Goal: Information Seeking & Learning: Learn about a topic

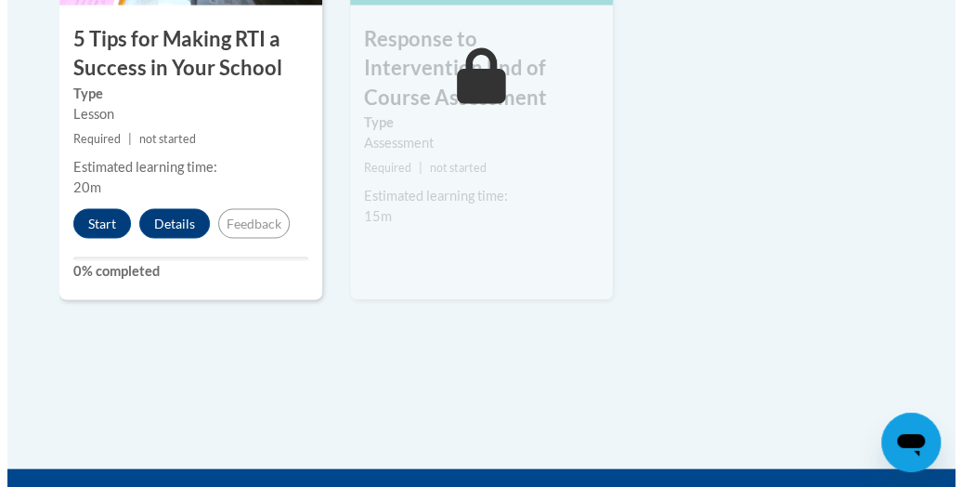
scroll to position [1346, 0]
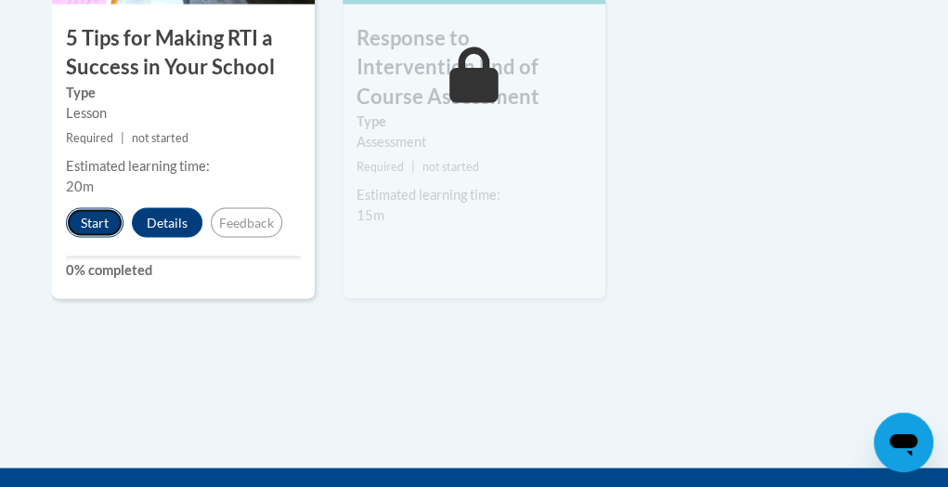
click at [101, 207] on button "Start" at bounding box center [95, 222] width 58 height 30
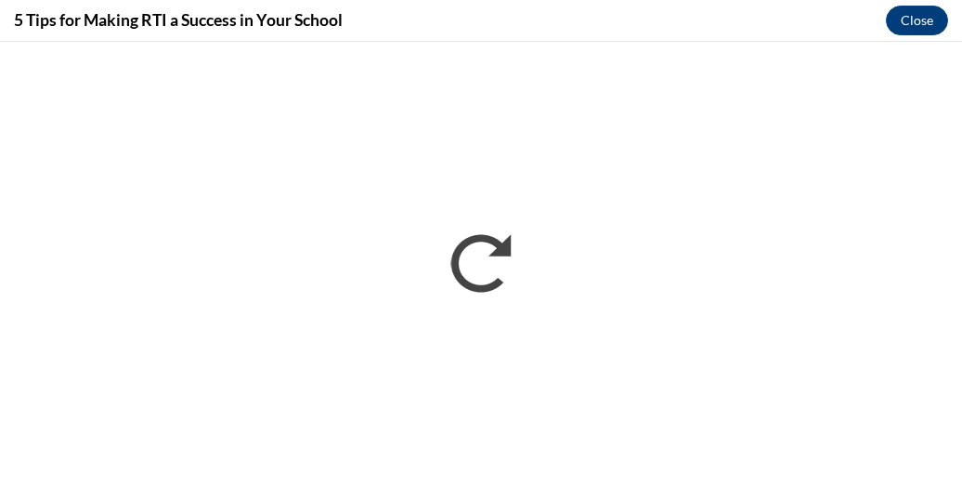
scroll to position [0, 0]
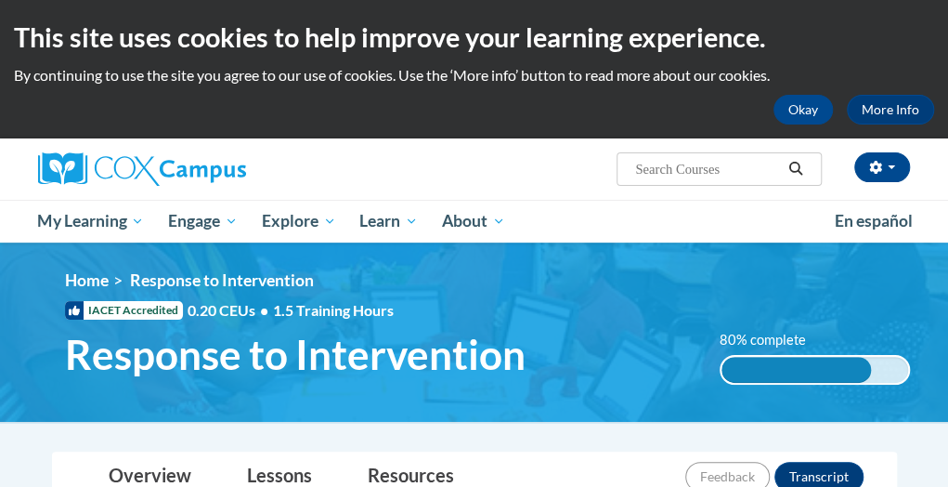
drag, startPoint x: 0, startPoint y: 0, endPoint x: 462, endPoint y: 296, distance: 549.2
click at [462, 296] on div "<en>My Learning</en><fr>New fr_My Learning</fr><it>New it_My Learning</it><de>N…" at bounding box center [487, 332] width 901 height 124
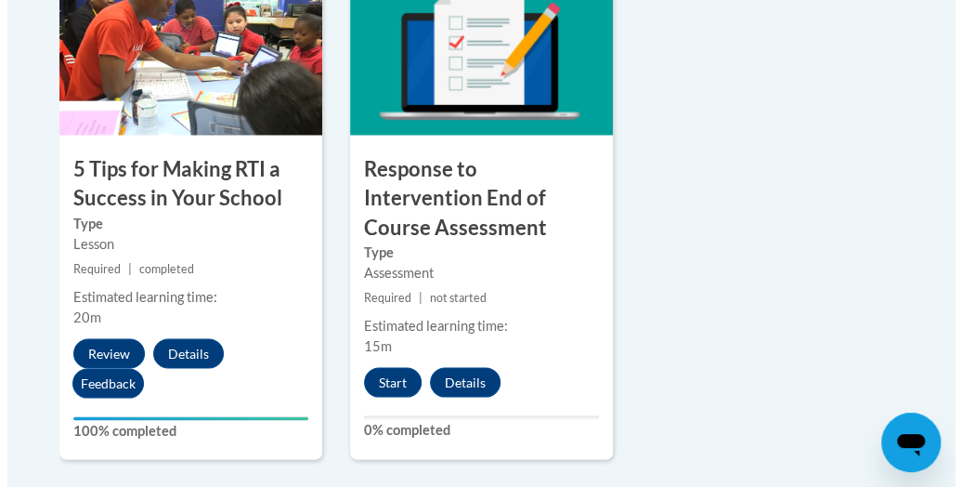
scroll to position [1216, 0]
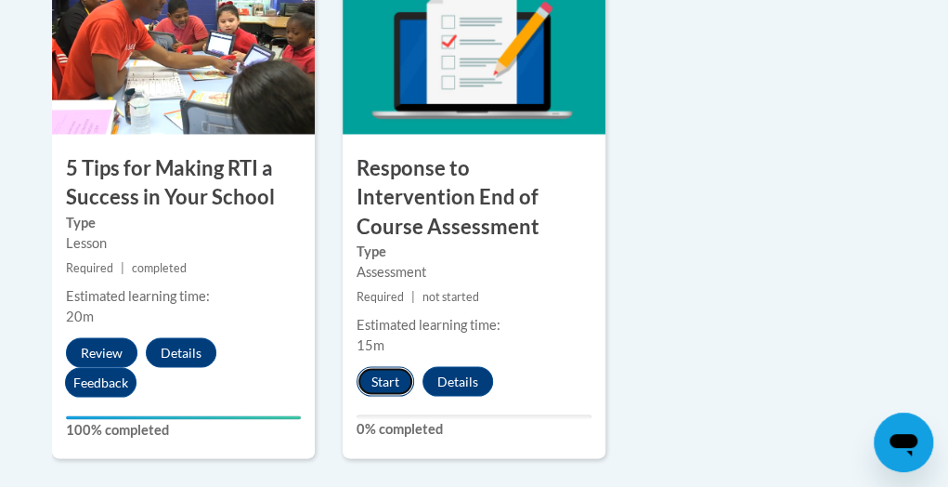
click at [383, 366] on button "Start" at bounding box center [386, 381] width 58 height 30
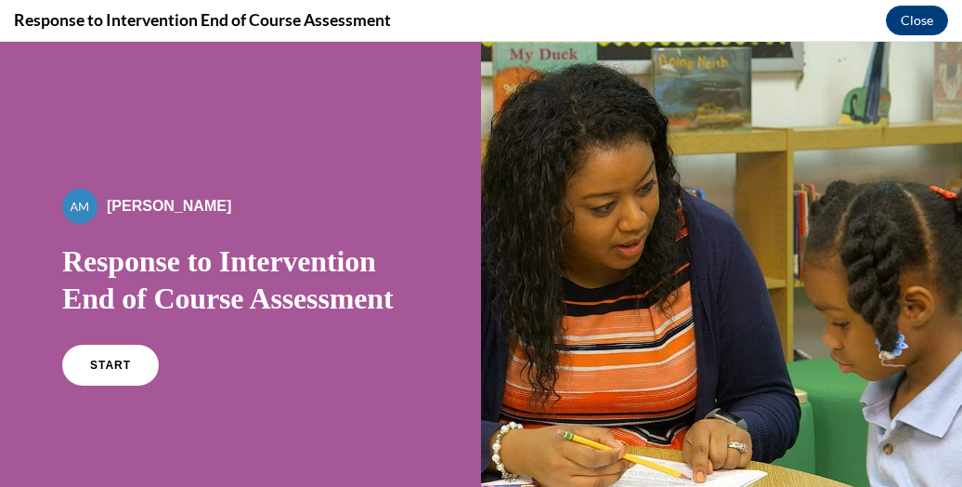
scroll to position [0, 0]
click at [95, 368] on span "START" at bounding box center [110, 365] width 43 height 14
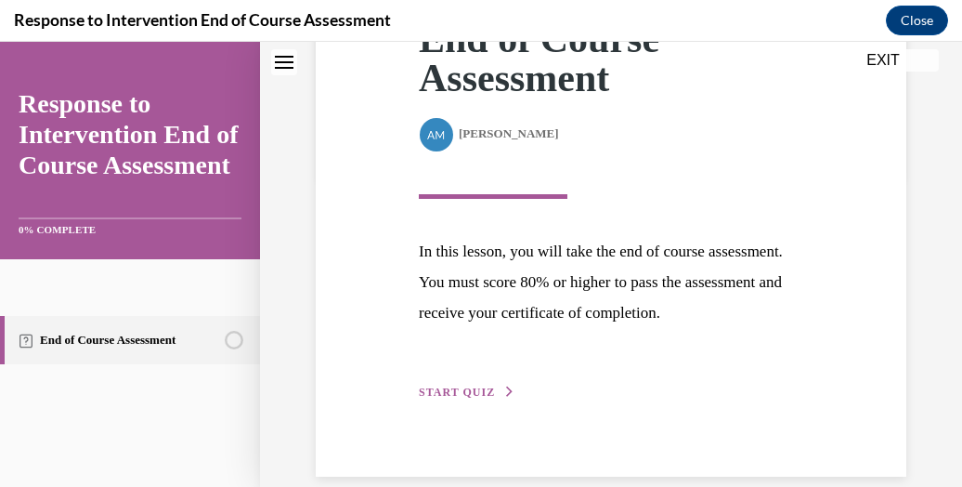
scroll to position [336, 0]
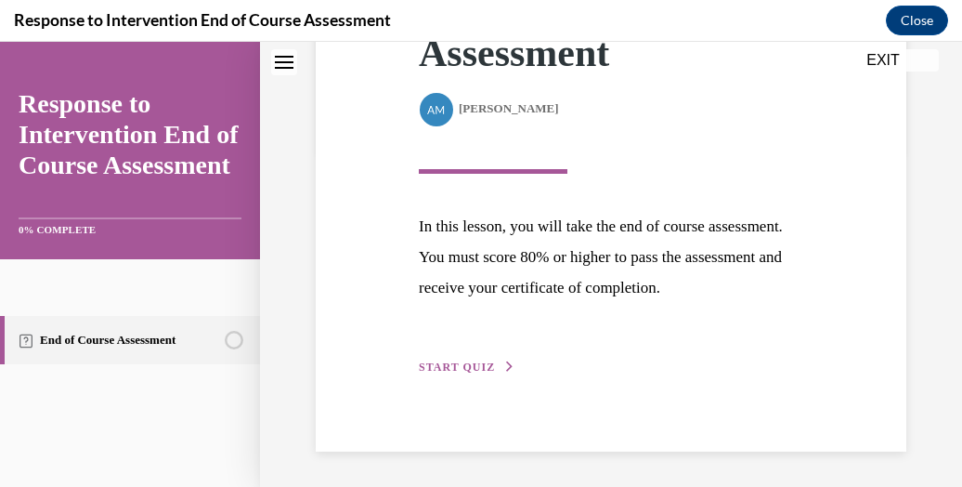
click at [483, 363] on span "START QUIZ" at bounding box center [457, 366] width 76 height 13
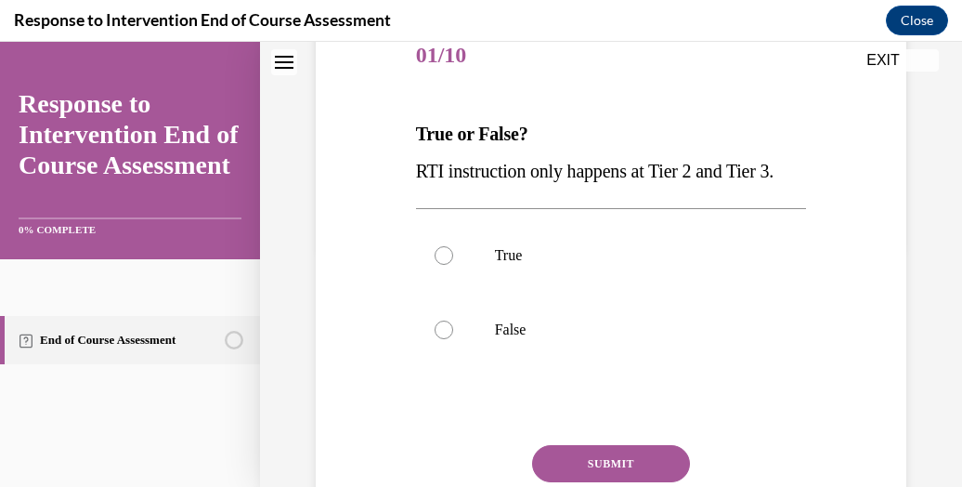
click at [633, 339] on p "False" at bounding box center [628, 329] width 266 height 19
click at [453, 339] on input "False" at bounding box center [444, 329] width 19 height 19
radio input "true"
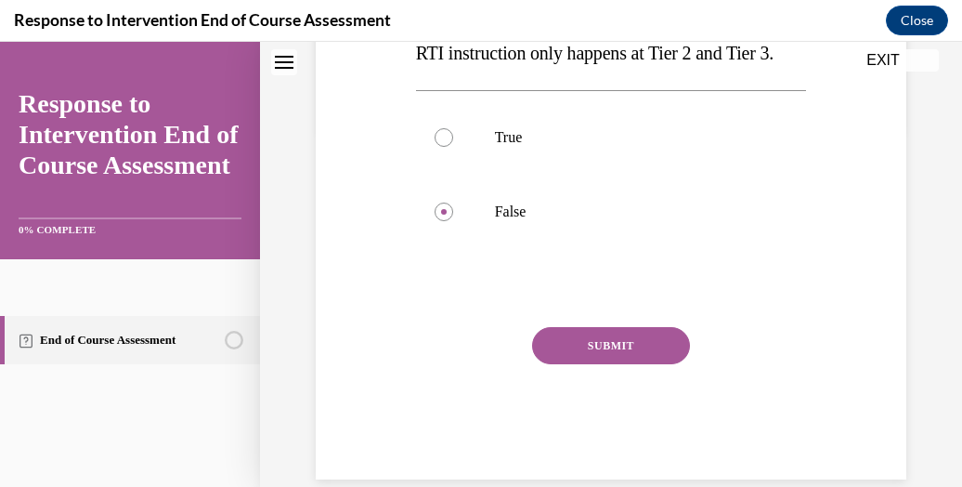
click at [631, 364] on button "SUBMIT" at bounding box center [611, 345] width 158 height 37
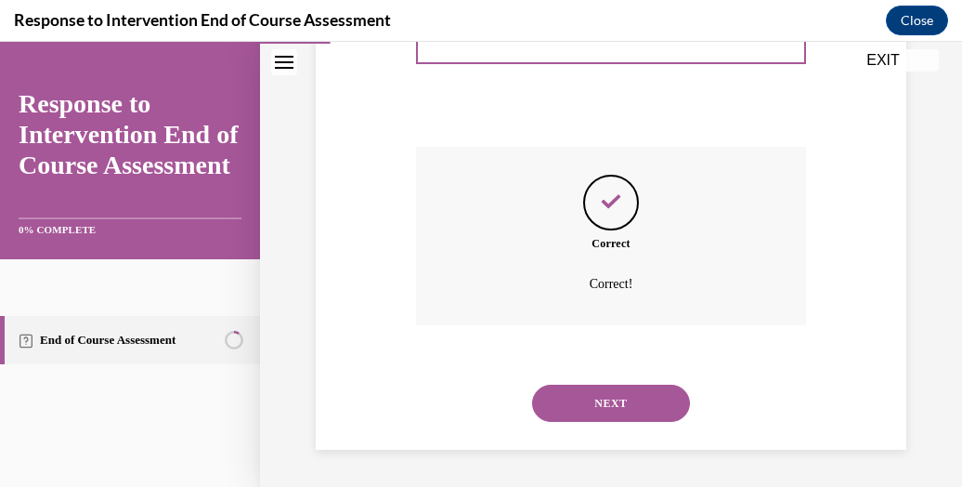
scroll to position [573, 0]
click at [628, 394] on button "NEXT" at bounding box center [611, 402] width 158 height 37
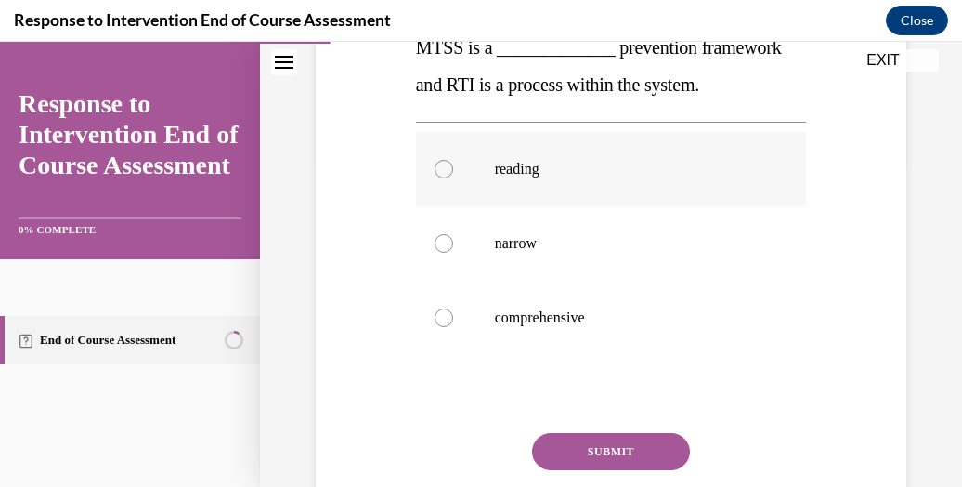
scroll to position [337, 0]
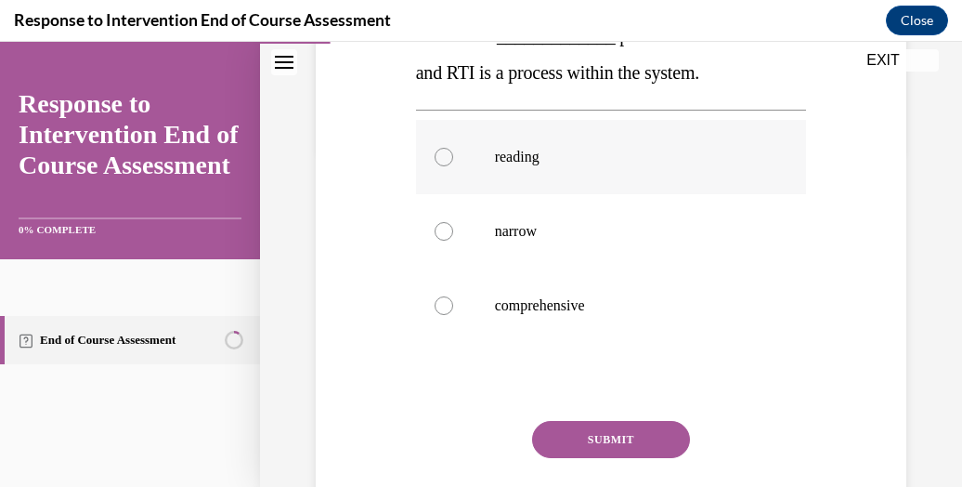
click at [599, 163] on p "reading" at bounding box center [628, 157] width 266 height 19
click at [453, 163] on input "reading" at bounding box center [444, 157] width 19 height 19
radio input "true"
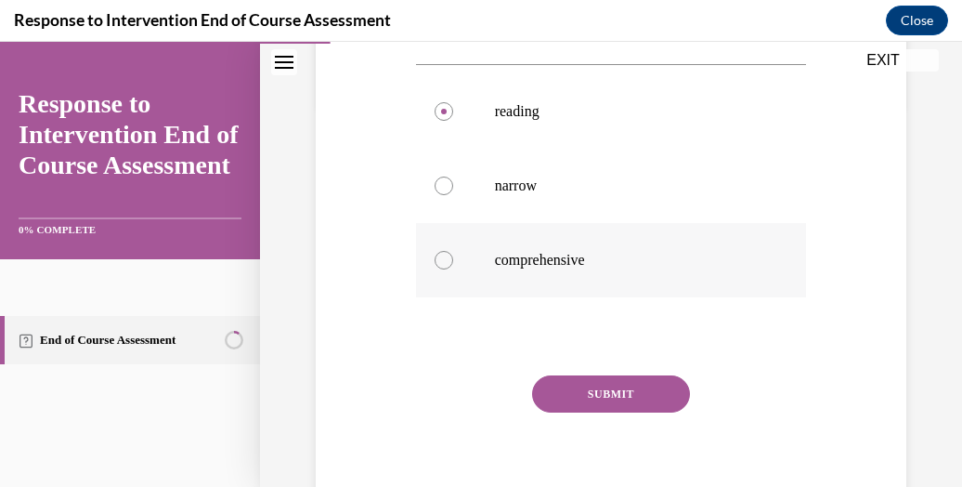
scroll to position [384, 0]
click at [592, 399] on button "SUBMIT" at bounding box center [611, 392] width 158 height 37
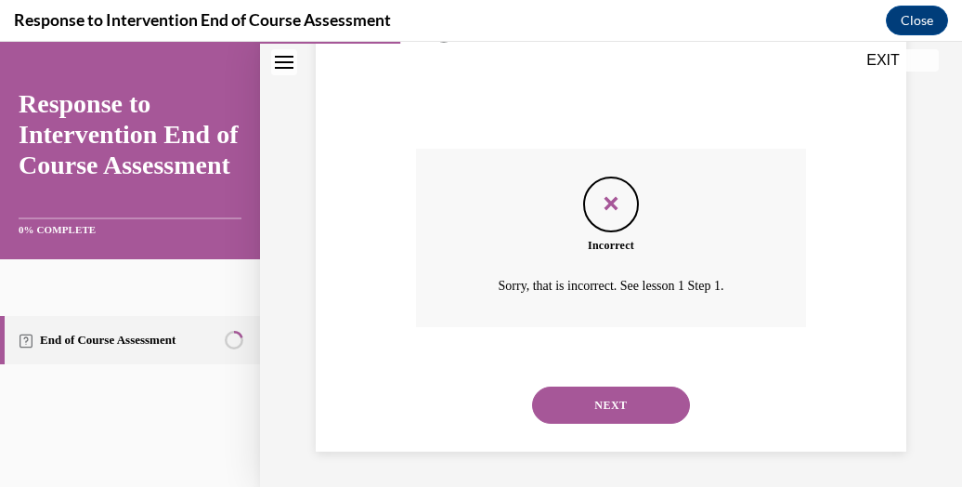
scroll to position [610, 0]
click at [592, 399] on button "NEXT" at bounding box center [611, 403] width 158 height 37
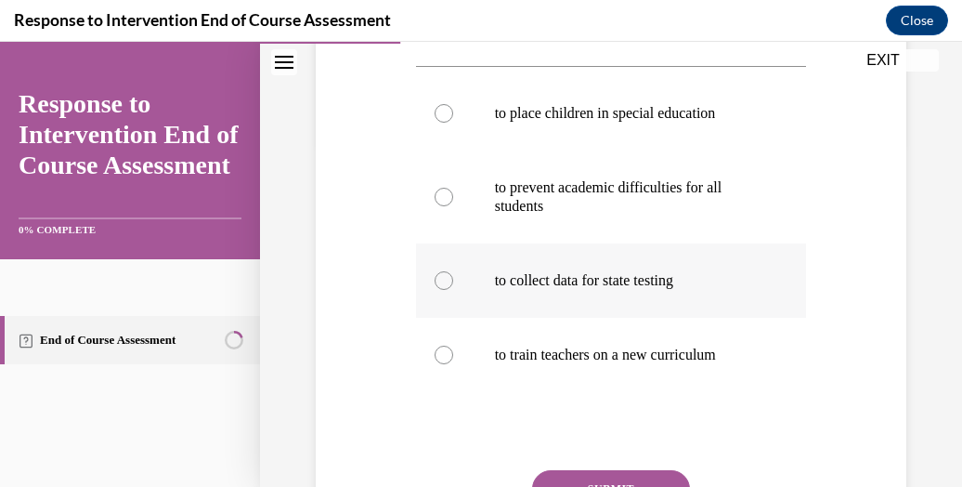
scroll to position [343, 0]
click at [601, 221] on label "to prevent academic difficulties for all students" at bounding box center [611, 197] width 391 height 93
click at [453, 207] on input "to prevent academic difficulties for all students" at bounding box center [444, 198] width 19 height 19
radio input "true"
click at [631, 472] on button "SUBMIT" at bounding box center [611, 489] width 158 height 37
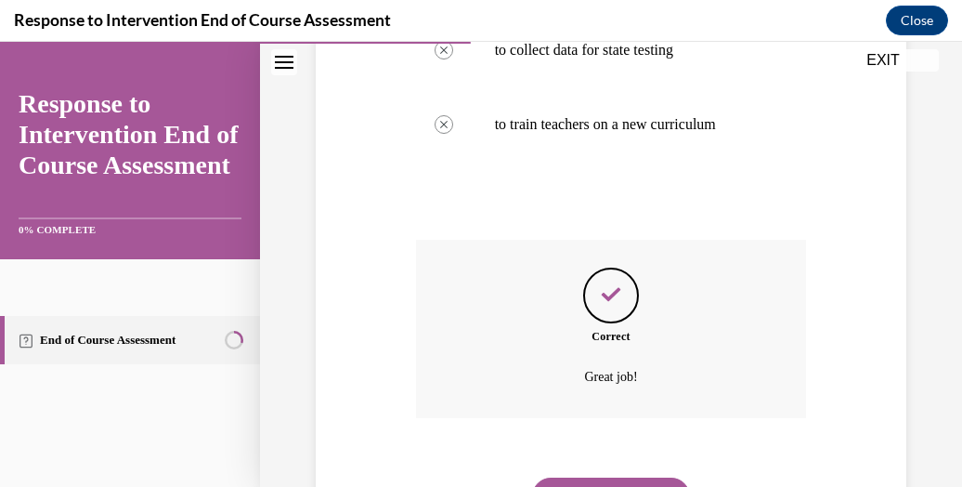
scroll to position [666, 0]
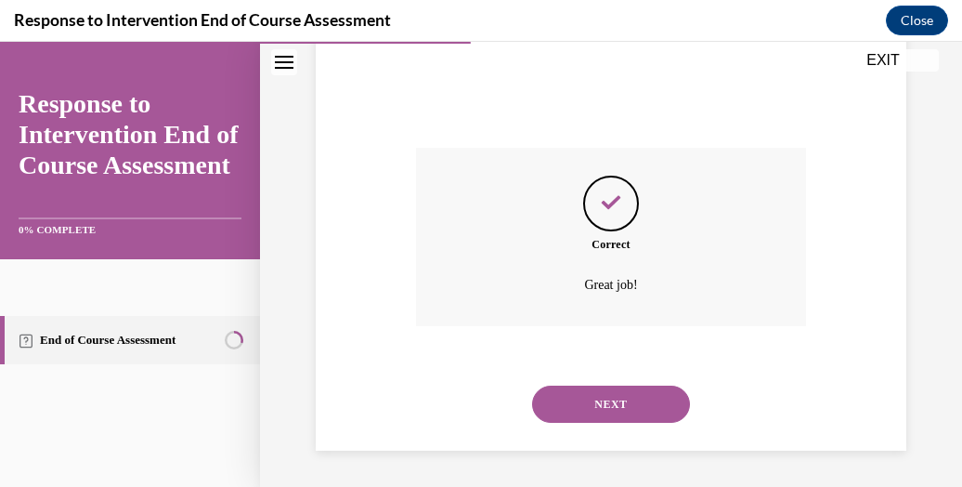
click at [591, 397] on button "NEXT" at bounding box center [611, 403] width 158 height 37
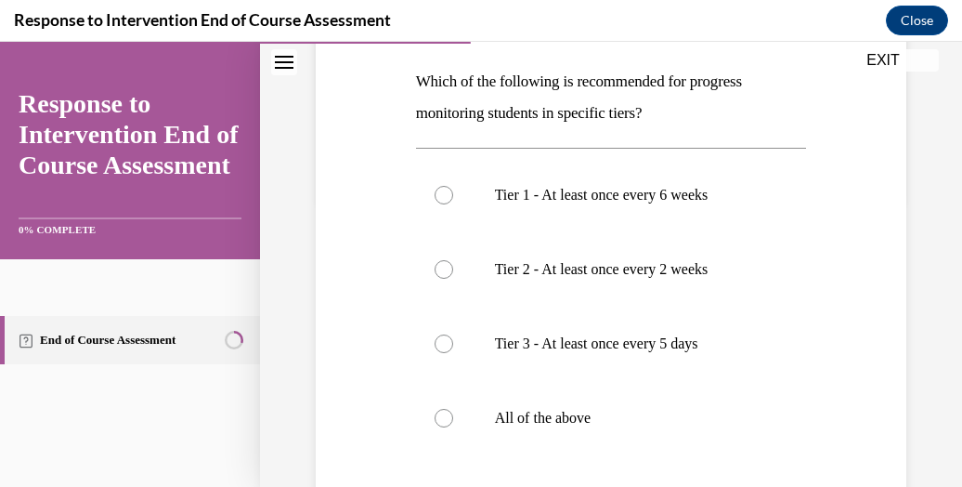
scroll to position [289, 0]
click at [589, 405] on label "All of the above" at bounding box center [611, 417] width 391 height 74
click at [453, 408] on input "All of the above" at bounding box center [444, 417] width 19 height 19
radio input "true"
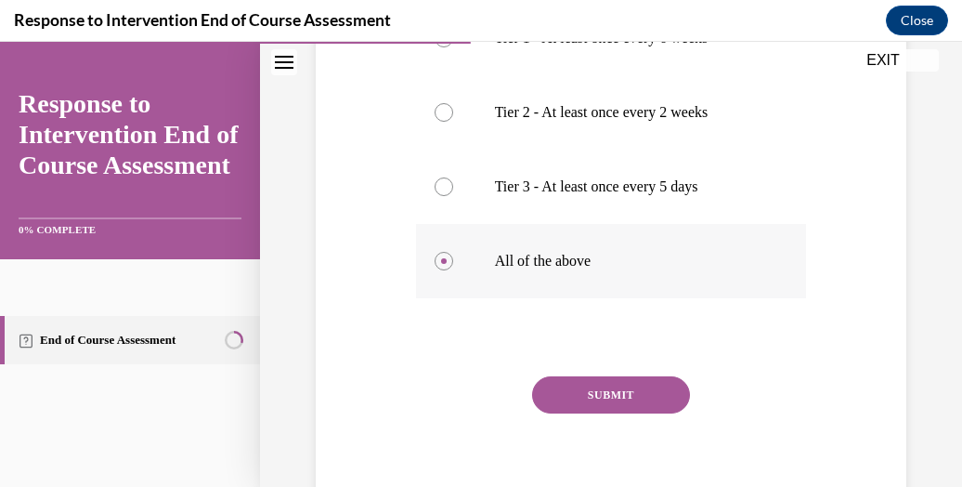
scroll to position [447, 0]
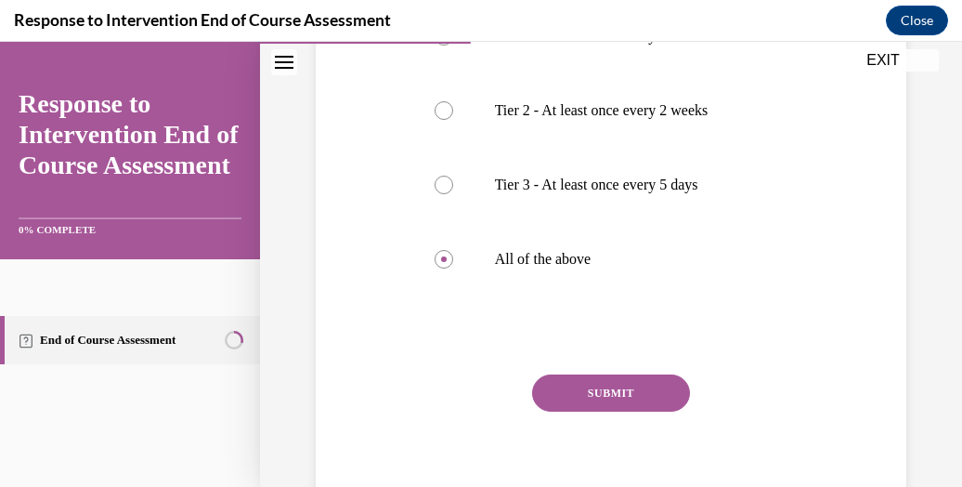
click at [578, 391] on button "SUBMIT" at bounding box center [611, 392] width 158 height 37
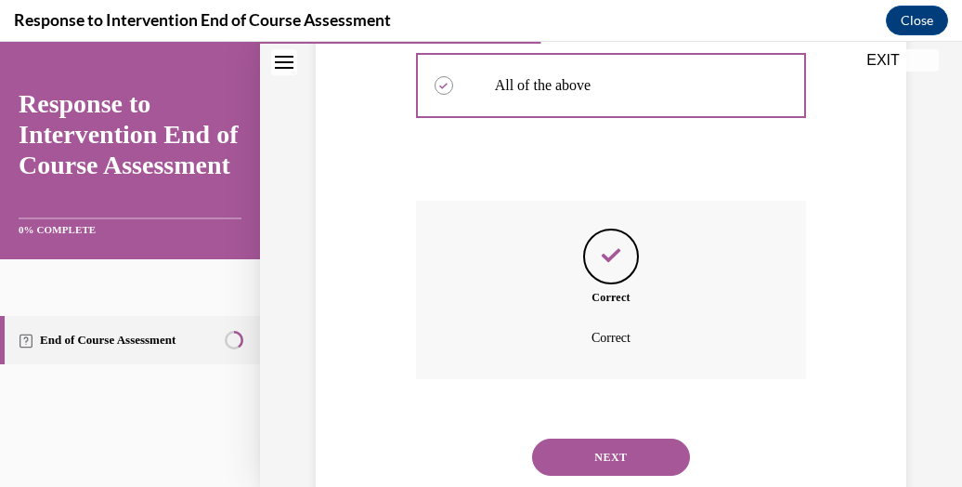
scroll to position [673, 0]
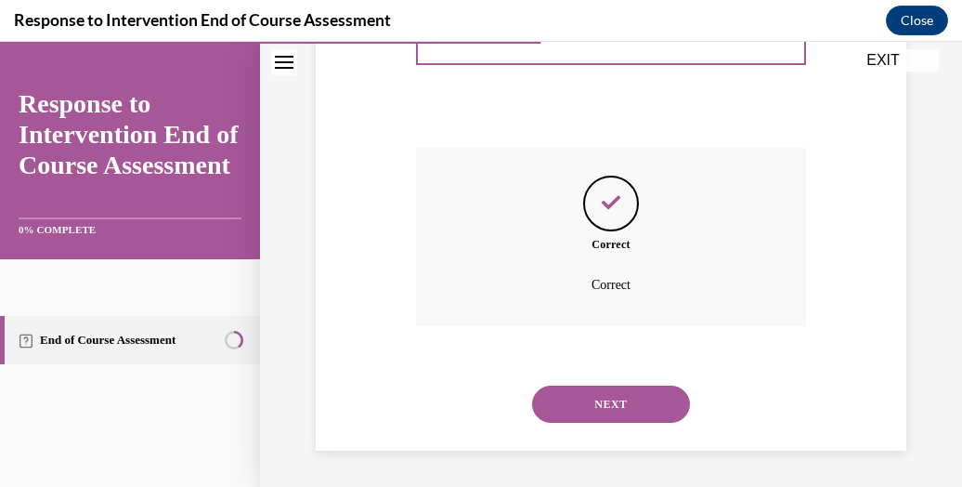
click at [596, 397] on button "NEXT" at bounding box center [611, 403] width 158 height 37
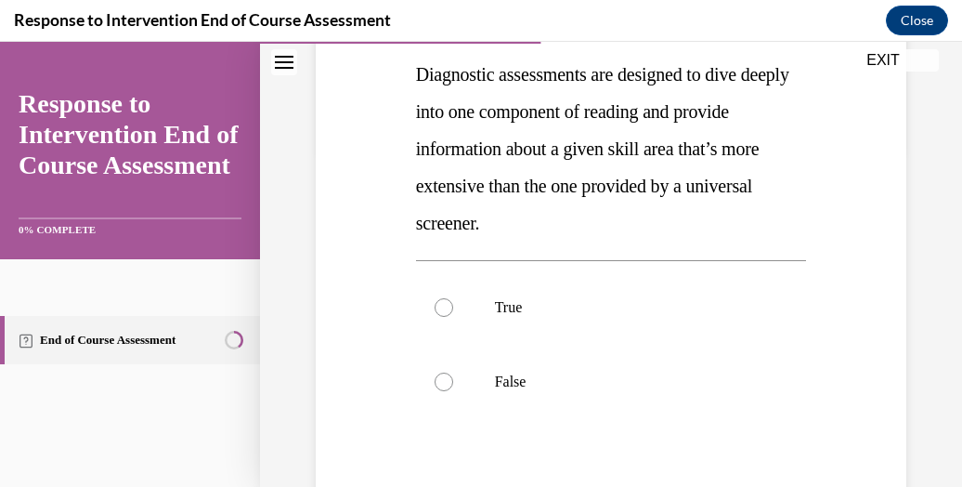
scroll to position [336, 0]
click at [585, 309] on p "True" at bounding box center [628, 306] width 266 height 19
click at [453, 309] on input "True" at bounding box center [444, 306] width 19 height 19
radio input "true"
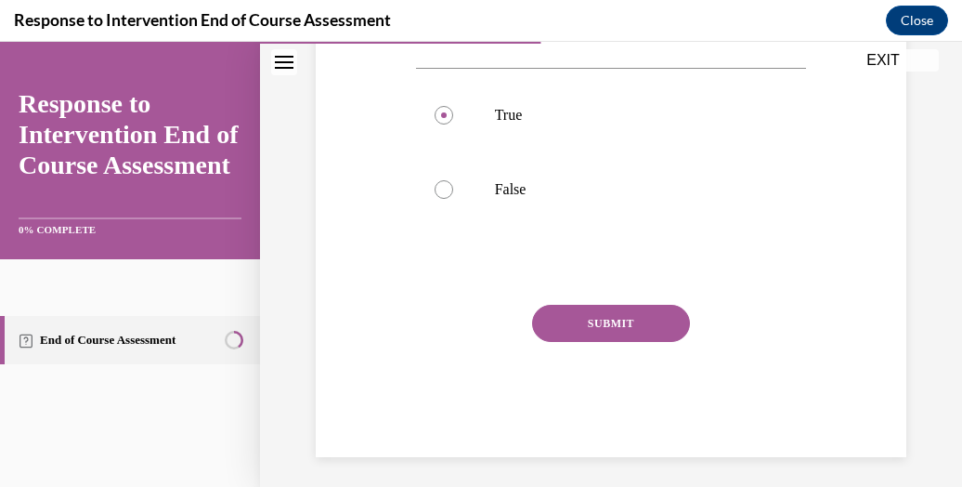
click at [585, 315] on button "SUBMIT" at bounding box center [611, 323] width 158 height 37
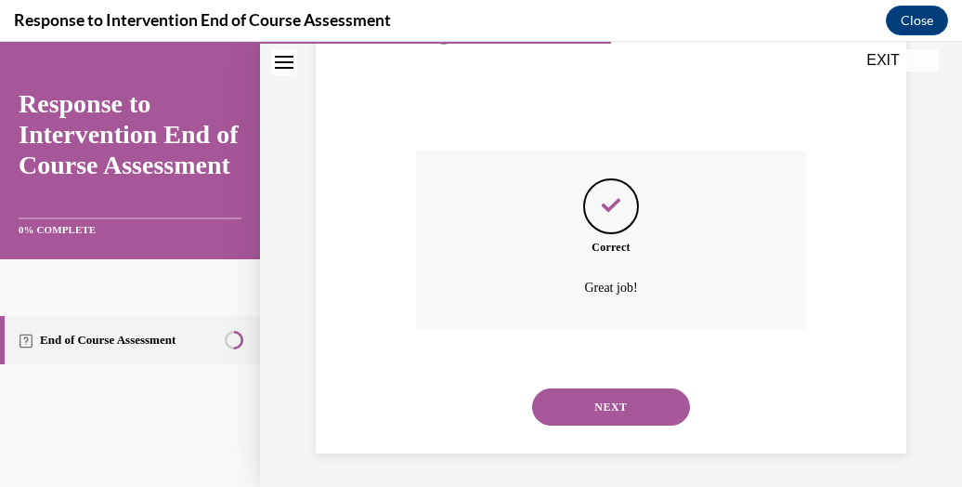
scroll to position [684, 0]
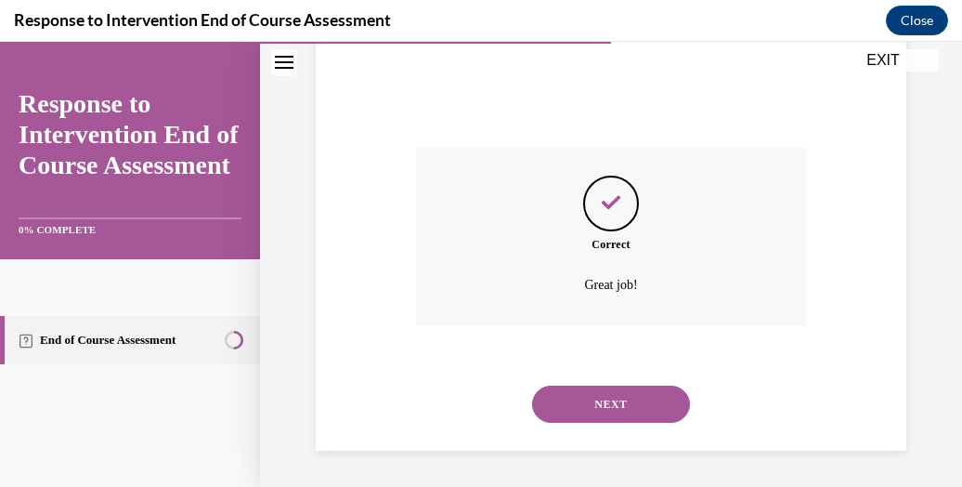
click at [595, 398] on button "NEXT" at bounding box center [611, 403] width 158 height 37
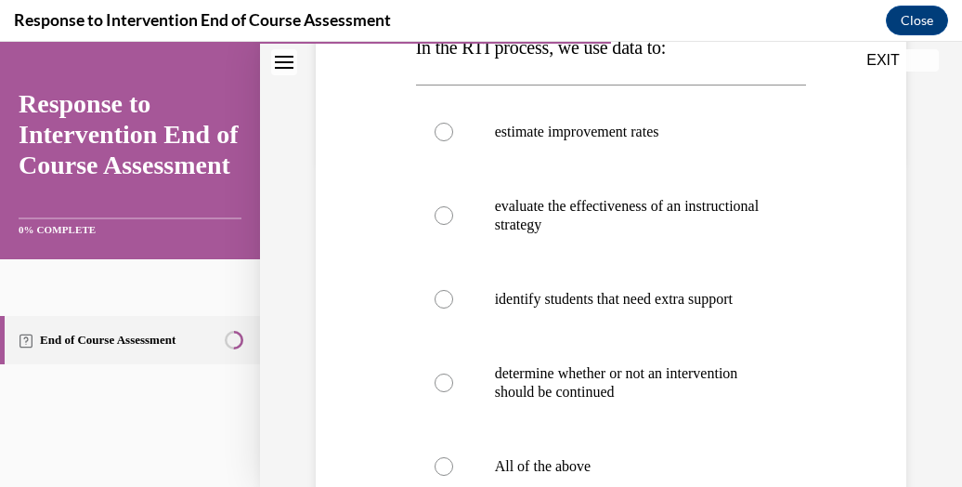
scroll to position [464, 0]
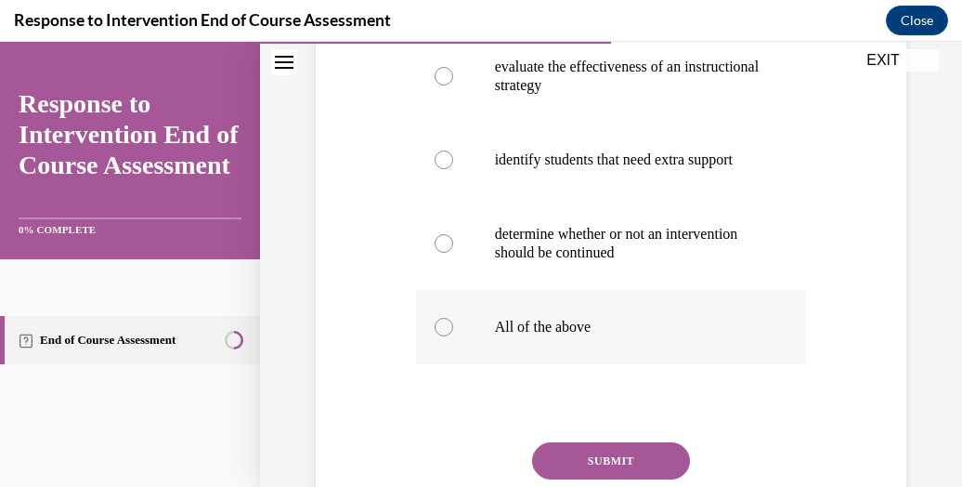
click at [605, 322] on label "All of the above" at bounding box center [611, 327] width 391 height 74
click at [453, 322] on input "All of the above" at bounding box center [444, 327] width 19 height 19
radio input "true"
click at [605, 465] on button "SUBMIT" at bounding box center [611, 460] width 158 height 37
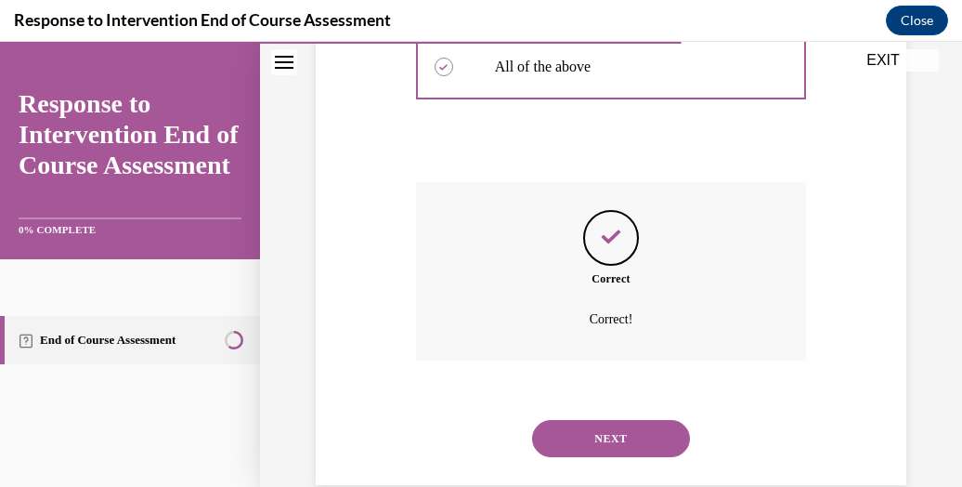
scroll to position [777, 0]
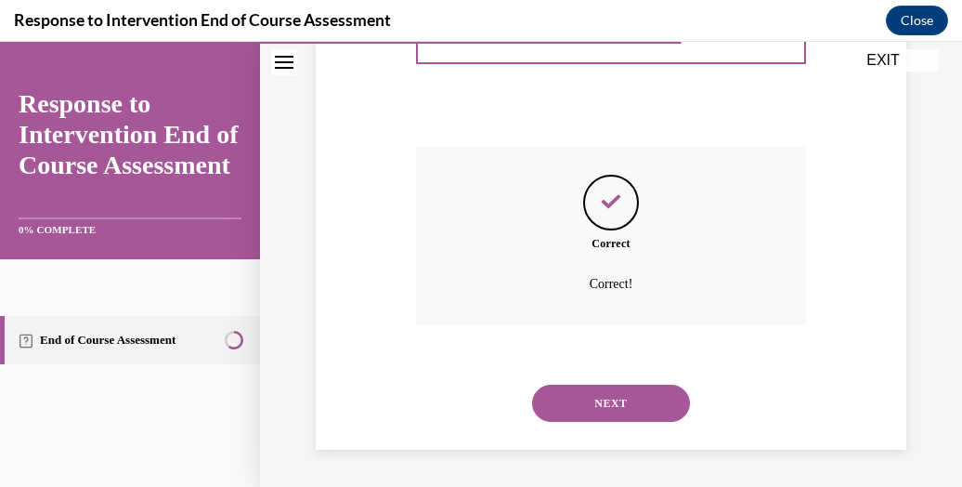
click at [583, 415] on button "NEXT" at bounding box center [611, 402] width 158 height 37
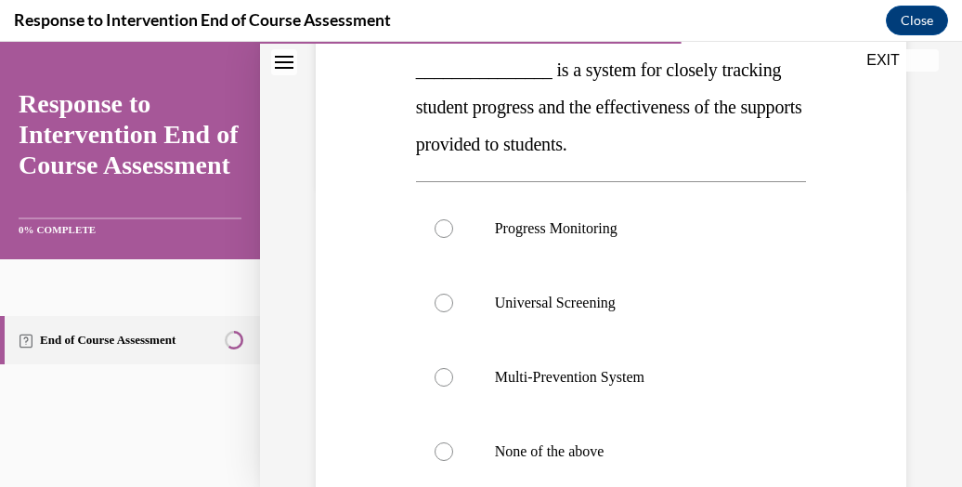
scroll to position [305, 0]
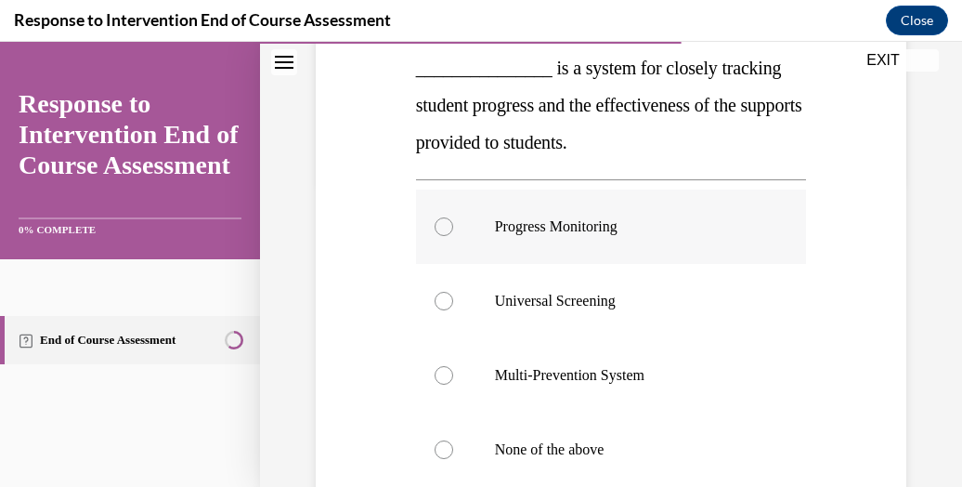
click at [600, 228] on p "Progress Monitoring" at bounding box center [628, 226] width 266 height 19
click at [453, 228] on input "Progress Monitoring" at bounding box center [444, 226] width 19 height 19
radio input "true"
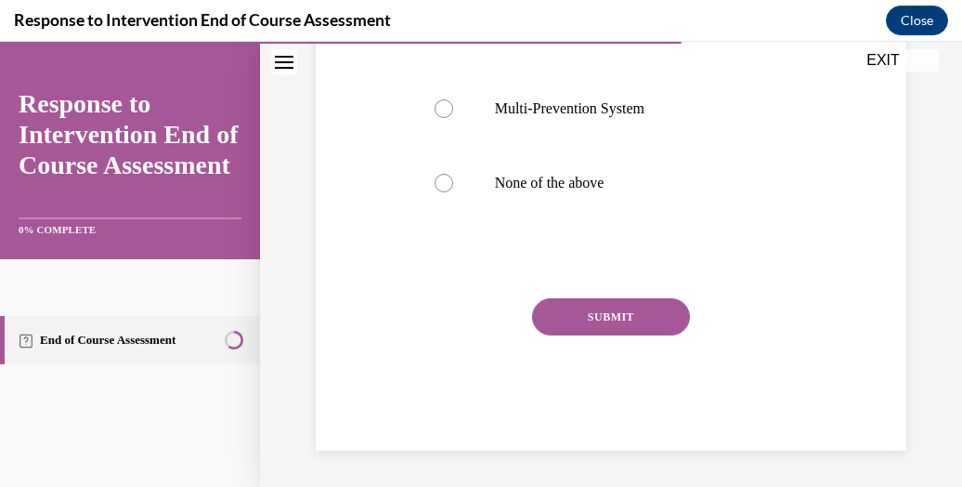
click at [596, 315] on button "SUBMIT" at bounding box center [611, 316] width 158 height 37
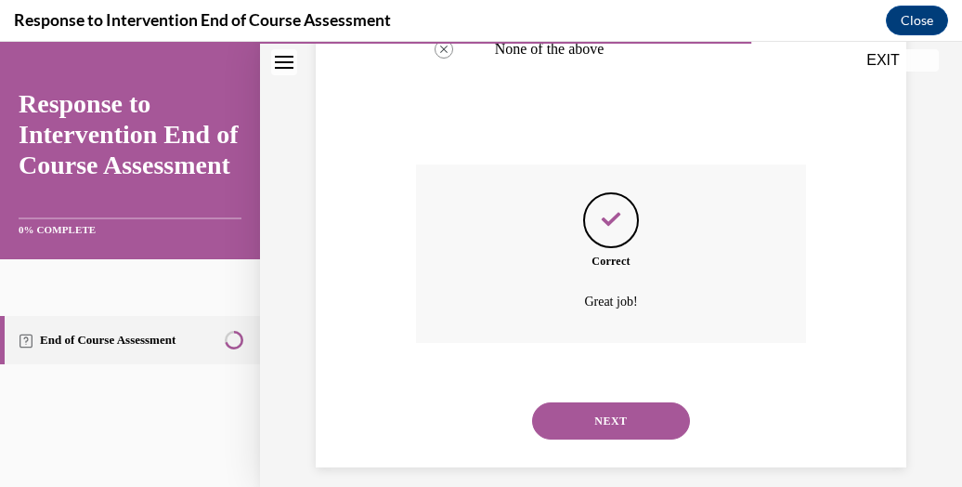
scroll to position [722, 0]
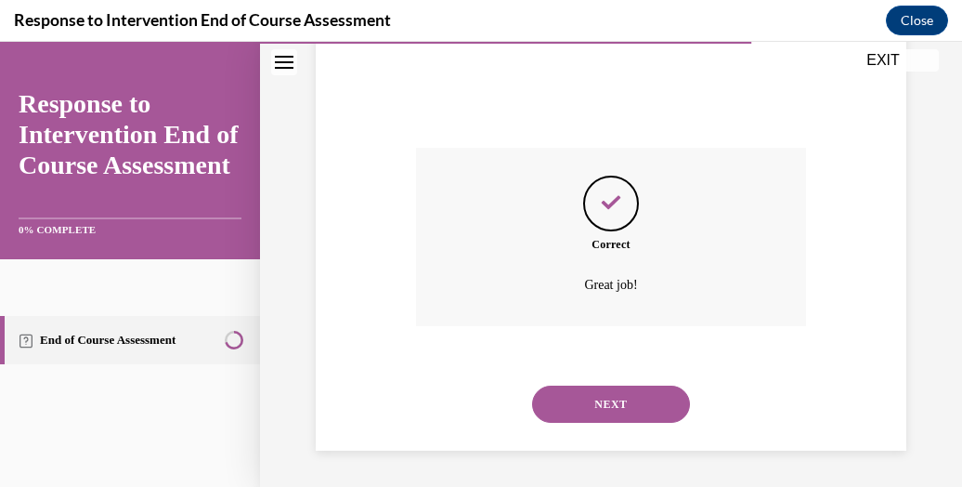
click at [613, 408] on button "NEXT" at bounding box center [611, 403] width 158 height 37
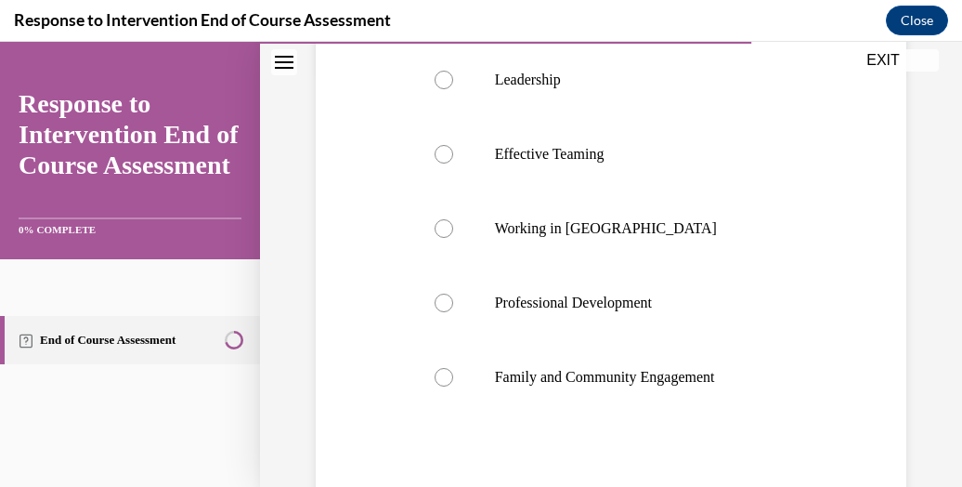
scroll to position [416, 0]
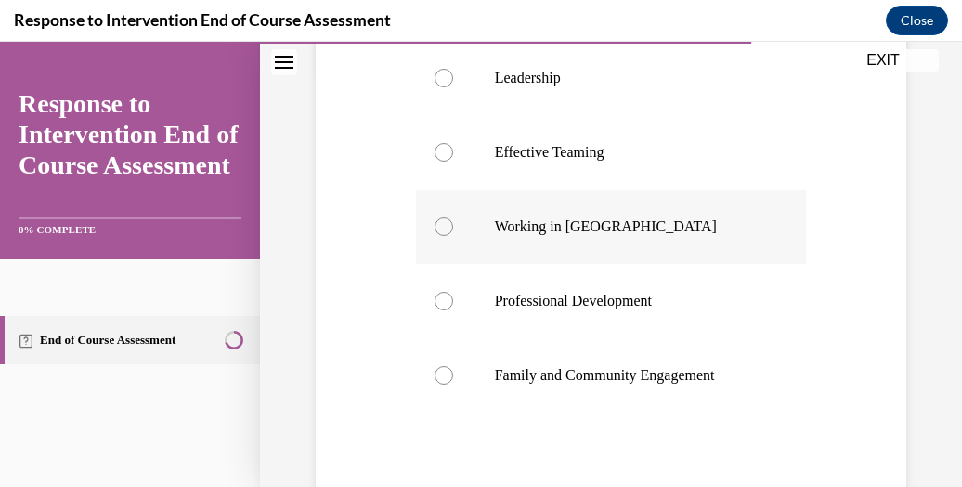
click at [642, 232] on p "Working in Silos" at bounding box center [628, 226] width 266 height 19
click at [453, 232] on input "Working in Silos" at bounding box center [444, 226] width 19 height 19
radio input "true"
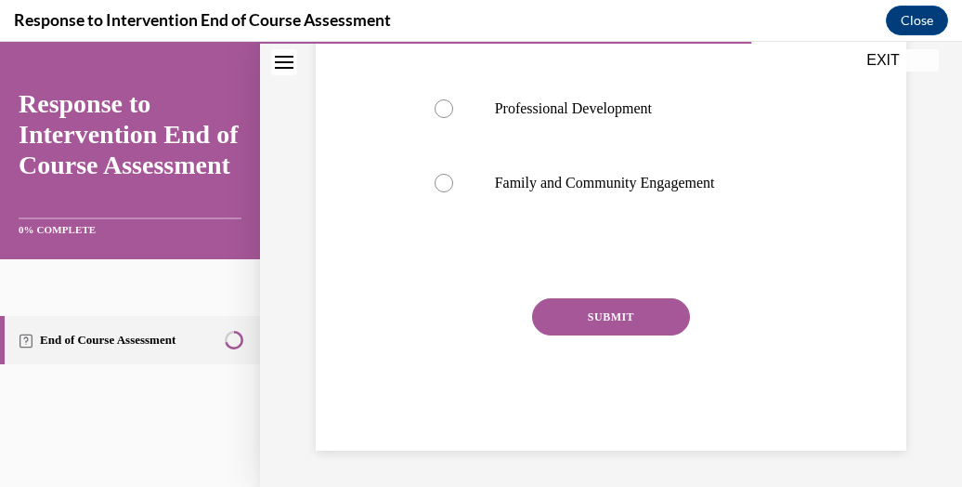
click at [629, 321] on button "SUBMIT" at bounding box center [611, 316] width 158 height 37
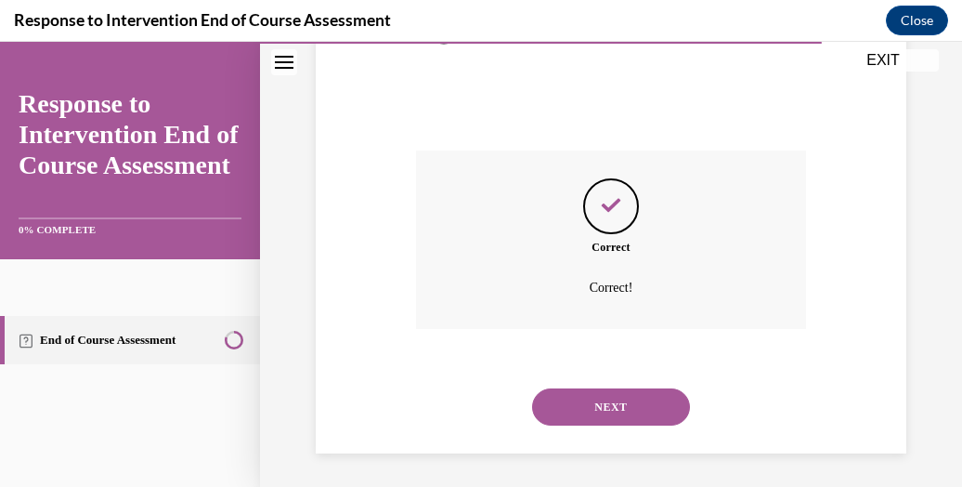
scroll to position [759, 0]
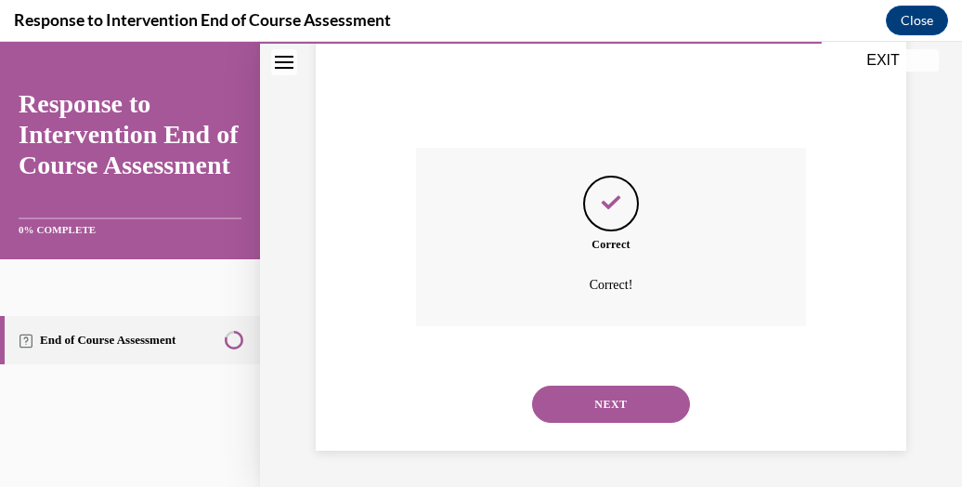
click at [632, 390] on button "NEXT" at bounding box center [611, 403] width 158 height 37
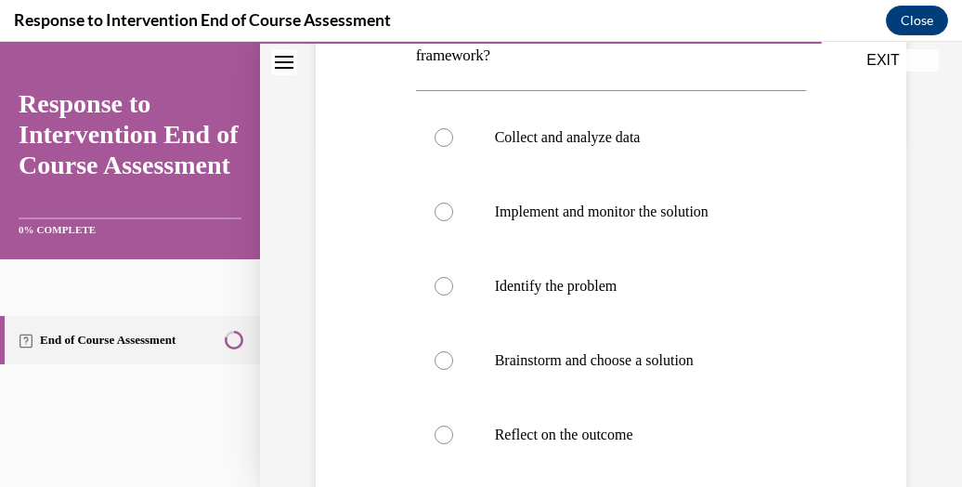
scroll to position [442, 0]
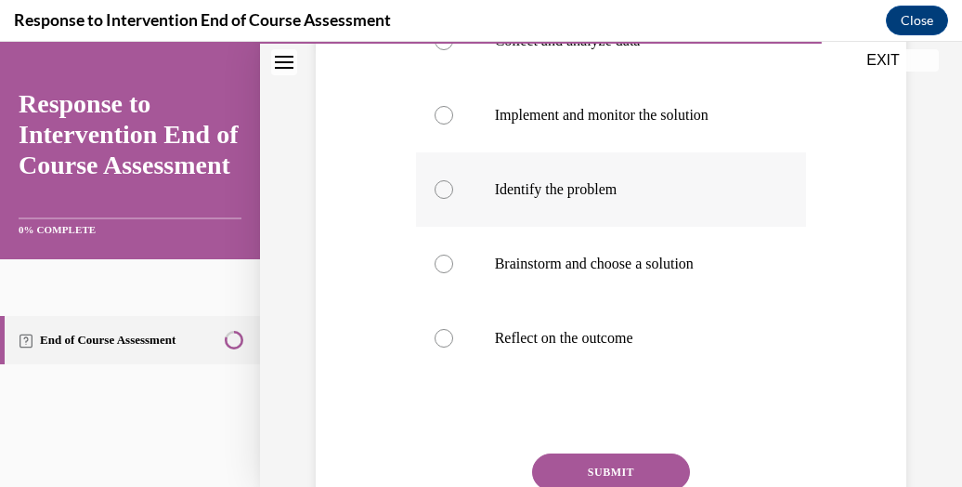
click at [633, 195] on p "Identify the problem" at bounding box center [628, 189] width 266 height 19
click at [453, 195] on input "Identify the problem" at bounding box center [444, 189] width 19 height 19
radio input "true"
click at [624, 467] on button "SUBMIT" at bounding box center [611, 471] width 158 height 37
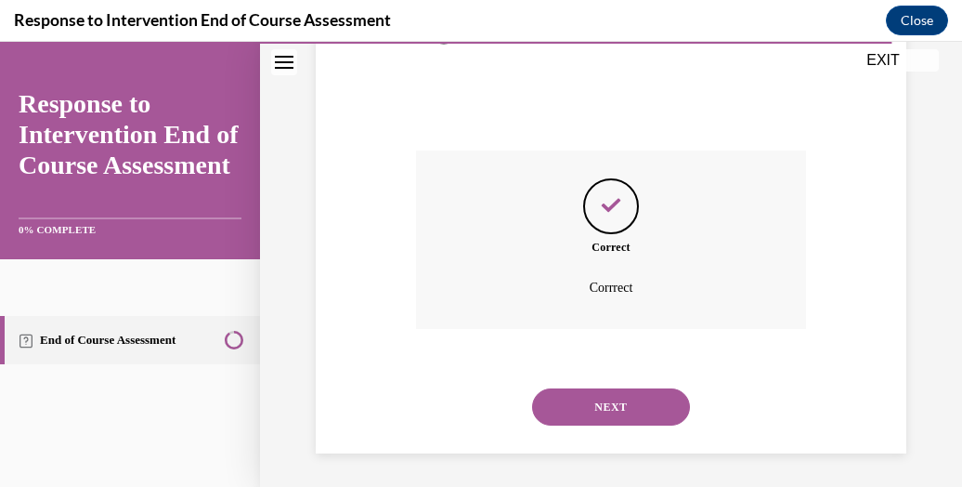
scroll to position [748, 0]
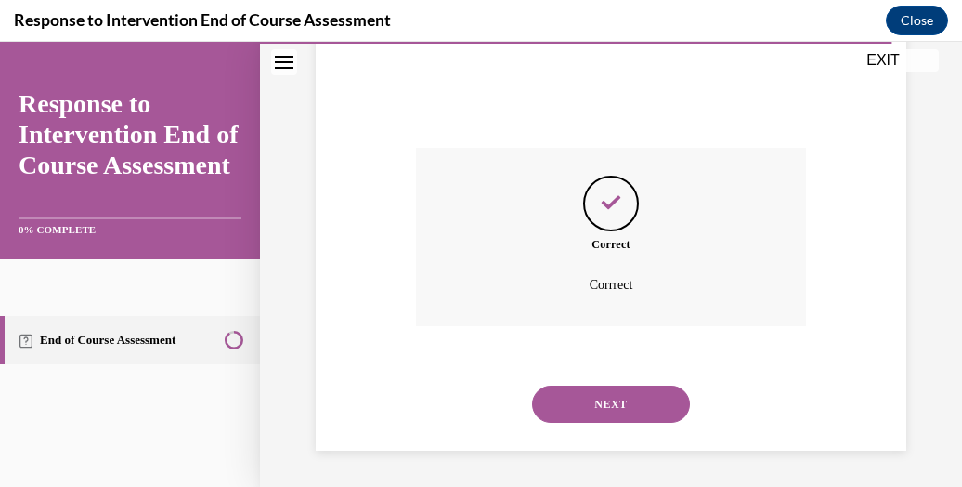
click at [609, 405] on button "NEXT" at bounding box center [611, 403] width 158 height 37
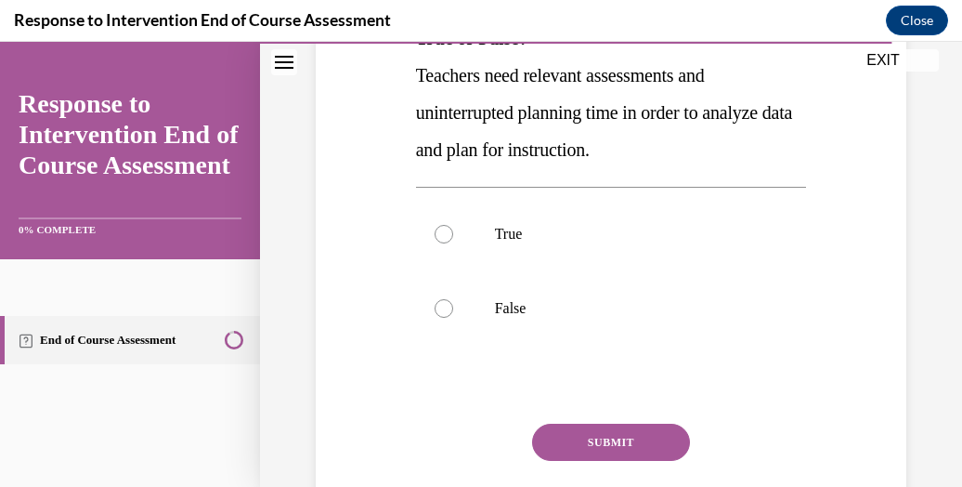
scroll to position [335, 0]
click at [669, 248] on label "True" at bounding box center [611, 233] width 391 height 74
click at [453, 242] on input "True" at bounding box center [444, 233] width 19 height 19
radio input "true"
click at [644, 432] on button "SUBMIT" at bounding box center [611, 441] width 158 height 37
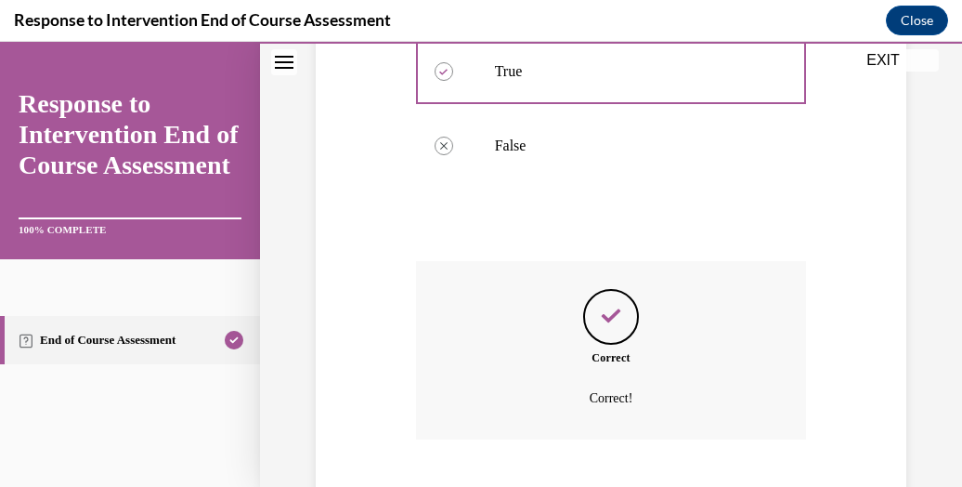
scroll to position [610, 0]
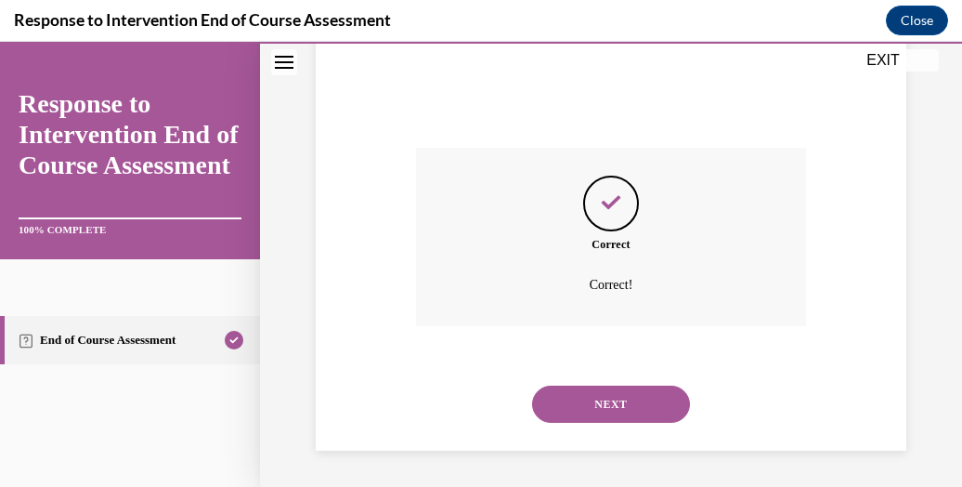
click at [637, 414] on button "NEXT" at bounding box center [611, 403] width 158 height 37
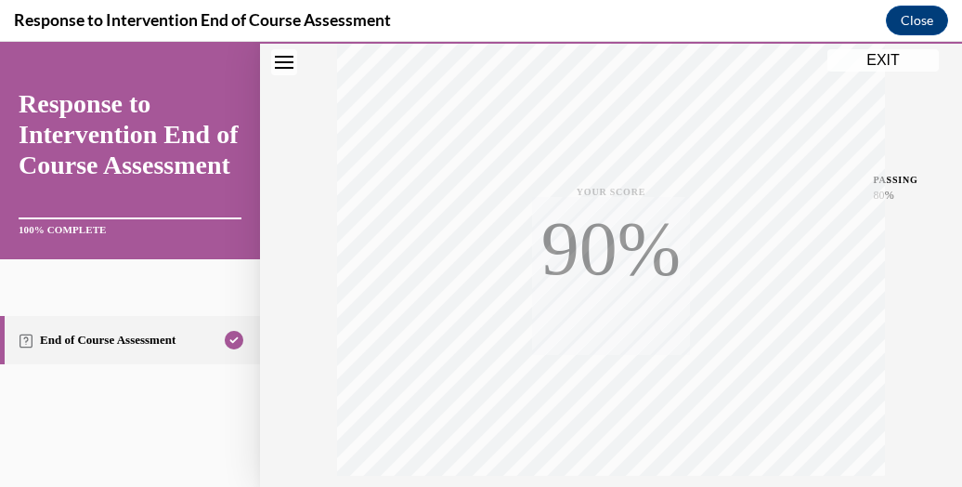
scroll to position [506, 0]
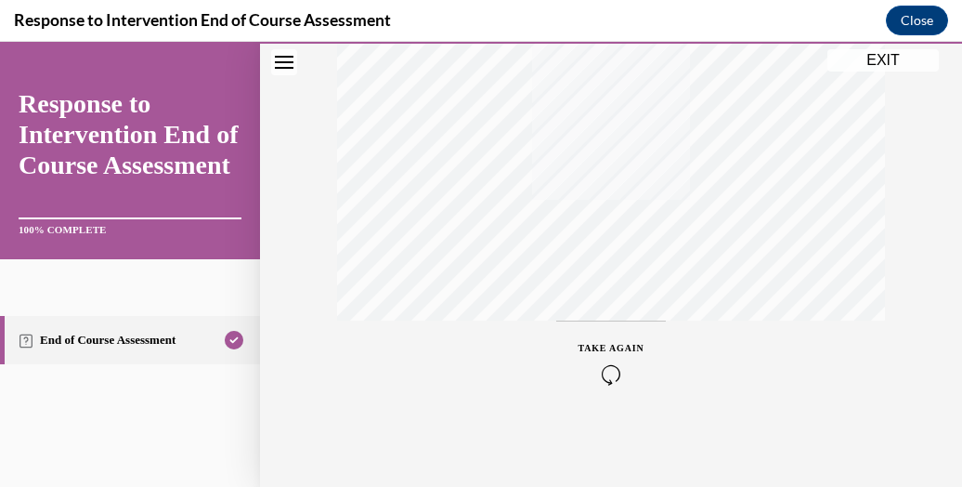
click at [886, 59] on button "EXIT" at bounding box center [882, 60] width 111 height 22
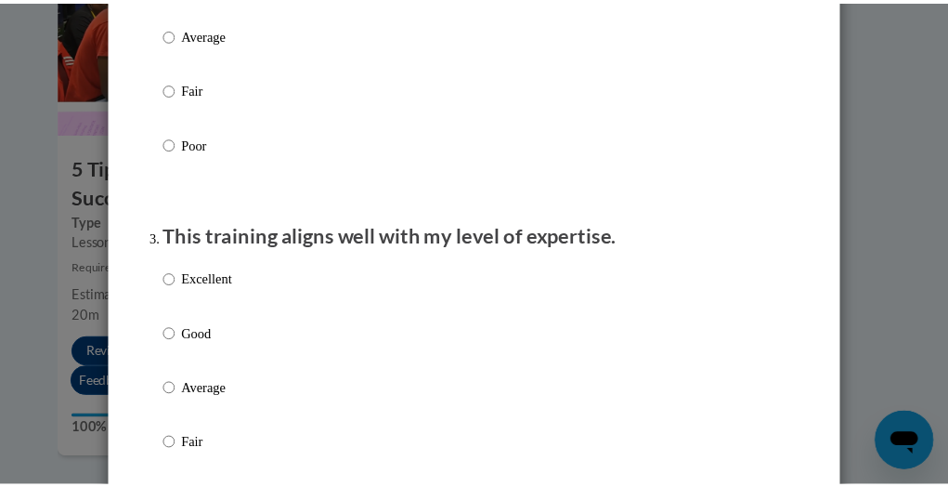
scroll to position [0, 0]
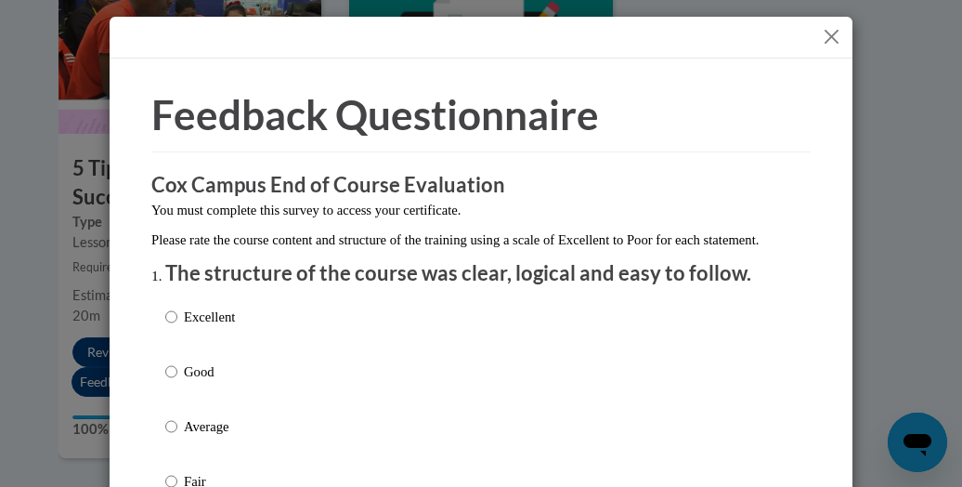
click at [826, 31] on button "Close" at bounding box center [831, 36] width 23 height 23
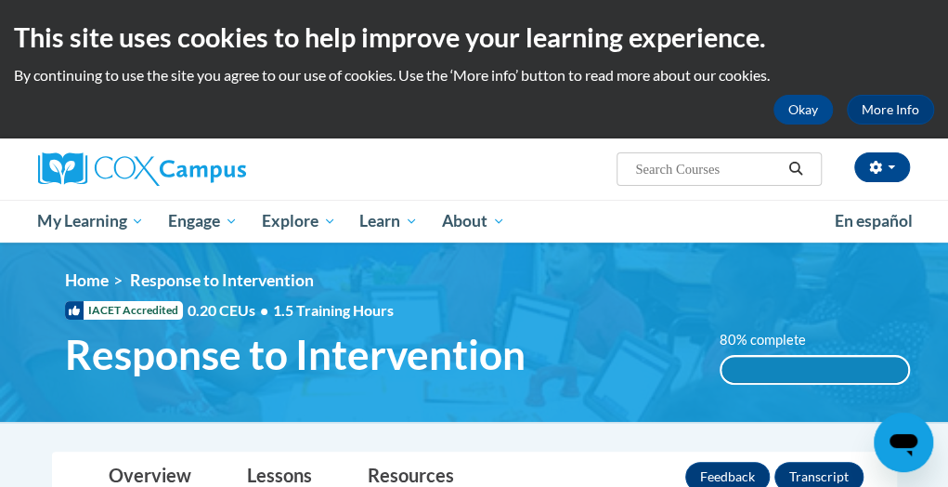
click at [711, 165] on input "Search..." at bounding box center [707, 169] width 149 height 22
type input "reading compre"
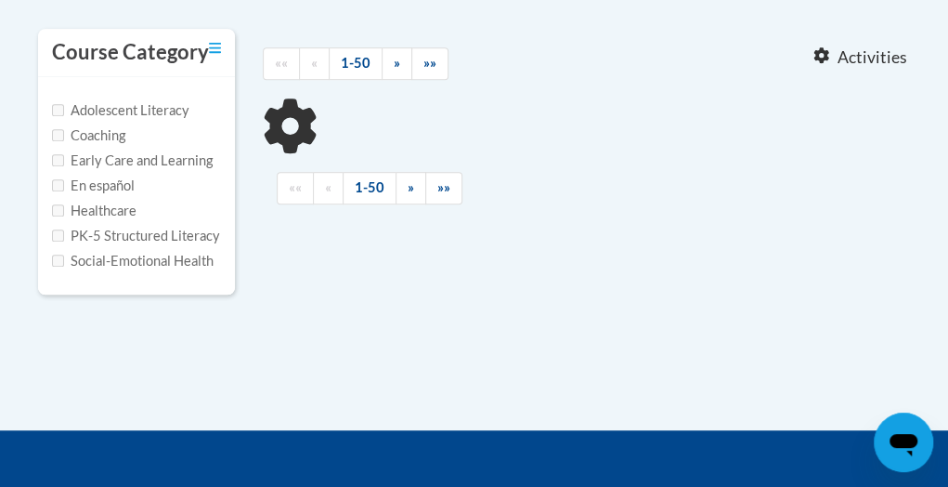
type input "reading compre"
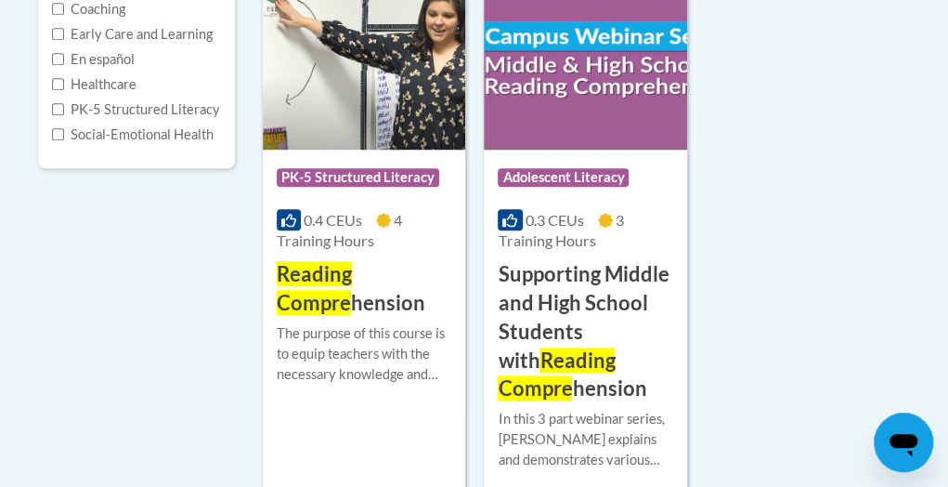
scroll to position [522, 0]
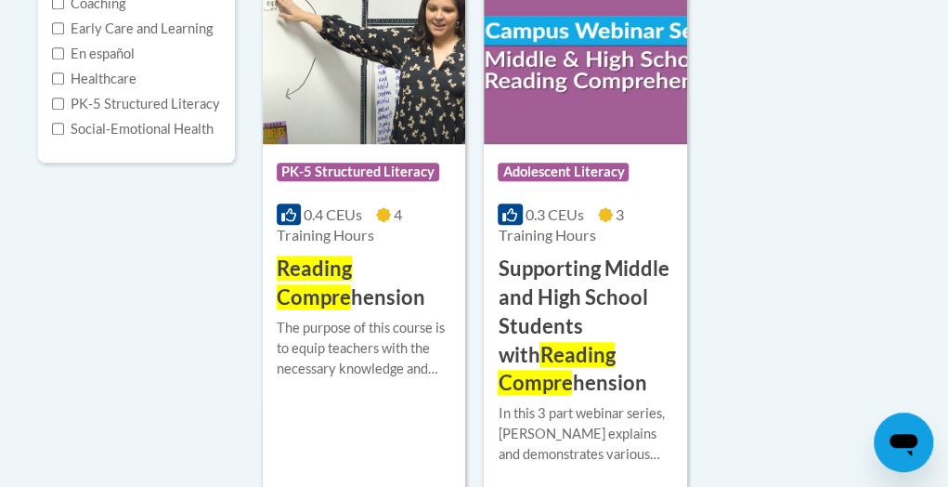
click at [325, 290] on span "Reading Compre" at bounding box center [314, 282] width 75 height 54
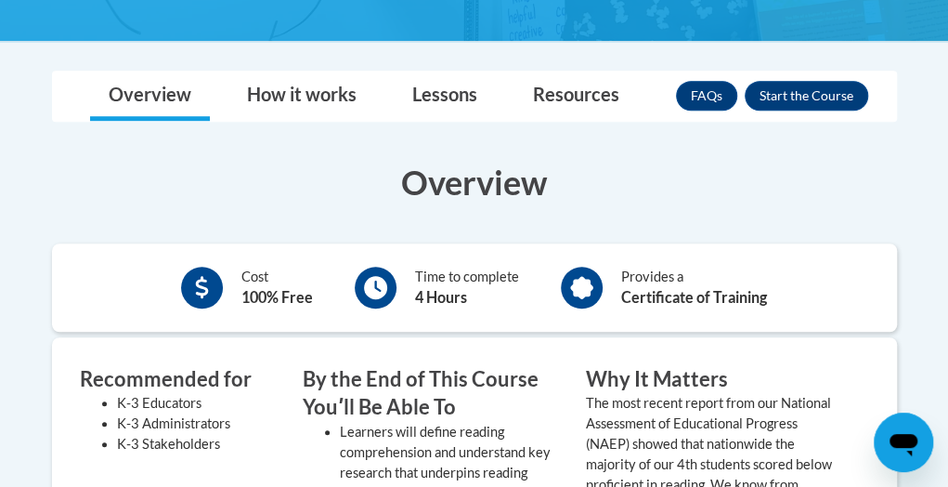
scroll to position [415, 0]
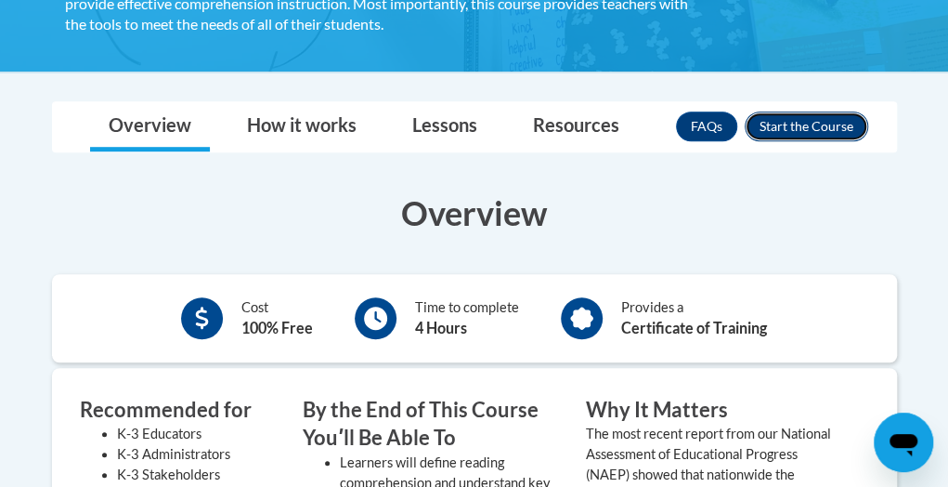
click at [798, 119] on button "Enroll" at bounding box center [807, 126] width 124 height 30
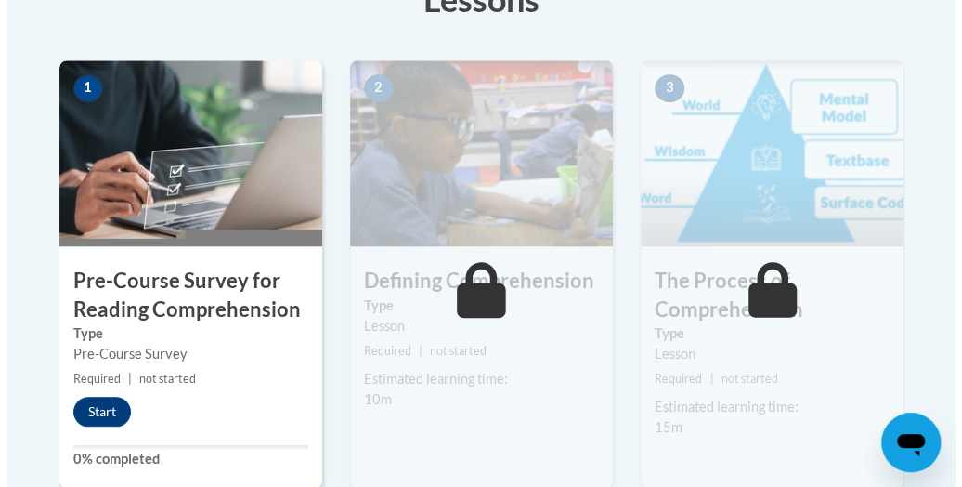
scroll to position [565, 0]
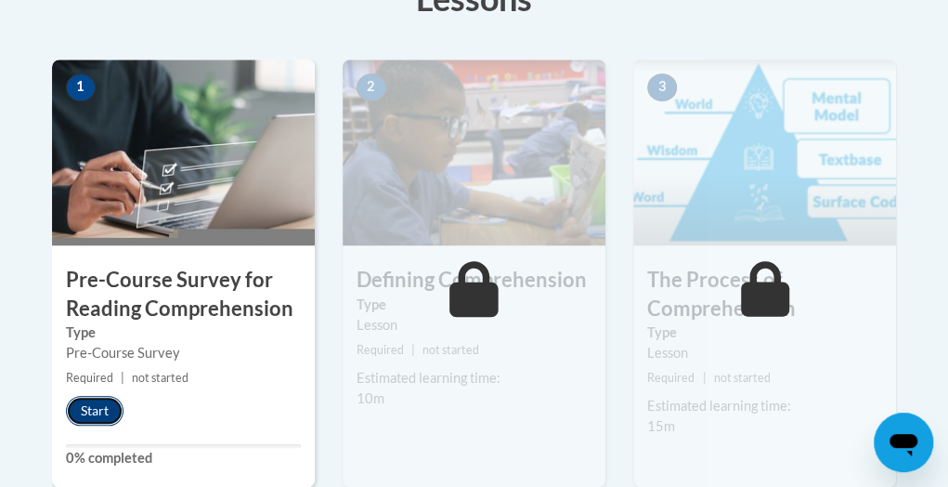
click at [101, 402] on button "Start" at bounding box center [95, 411] width 58 height 30
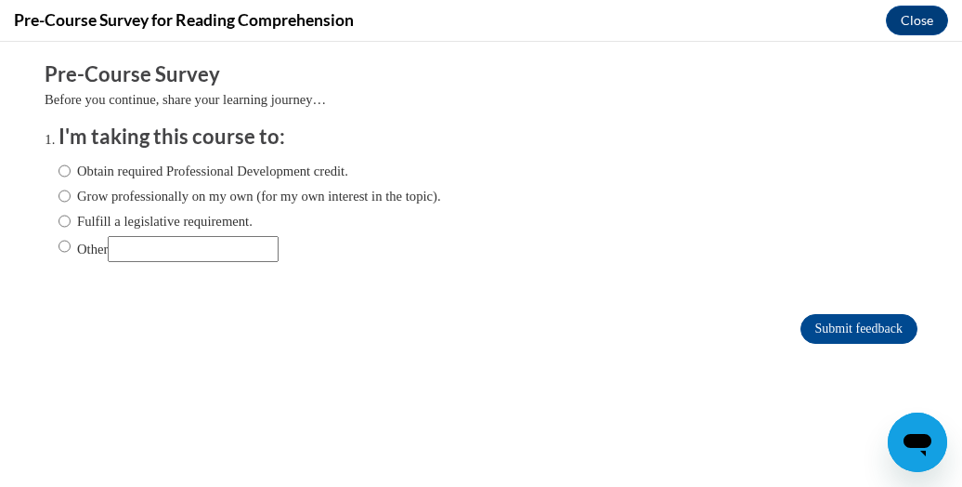
scroll to position [0, 0]
click at [59, 166] on input "Obtain required Professional Development credit." at bounding box center [65, 171] width 12 height 20
radio input "true"
click at [821, 320] on input "Submit feedback" at bounding box center [858, 329] width 117 height 30
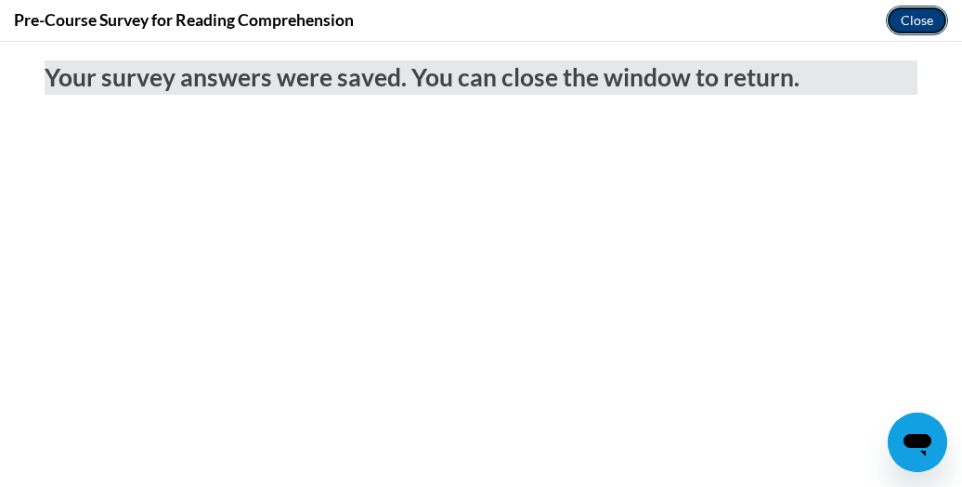
click at [931, 18] on button "Close" at bounding box center [917, 21] width 62 height 30
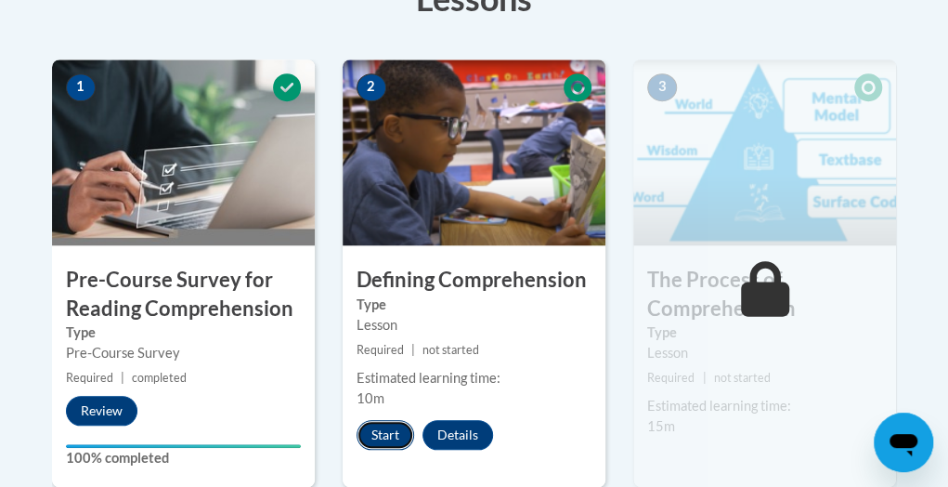
click at [375, 432] on button "Start" at bounding box center [386, 435] width 58 height 30
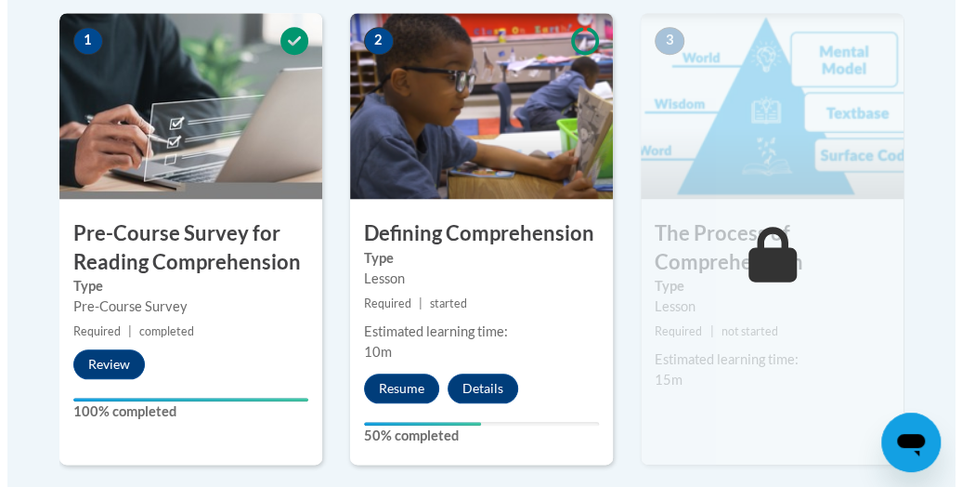
scroll to position [613, 0]
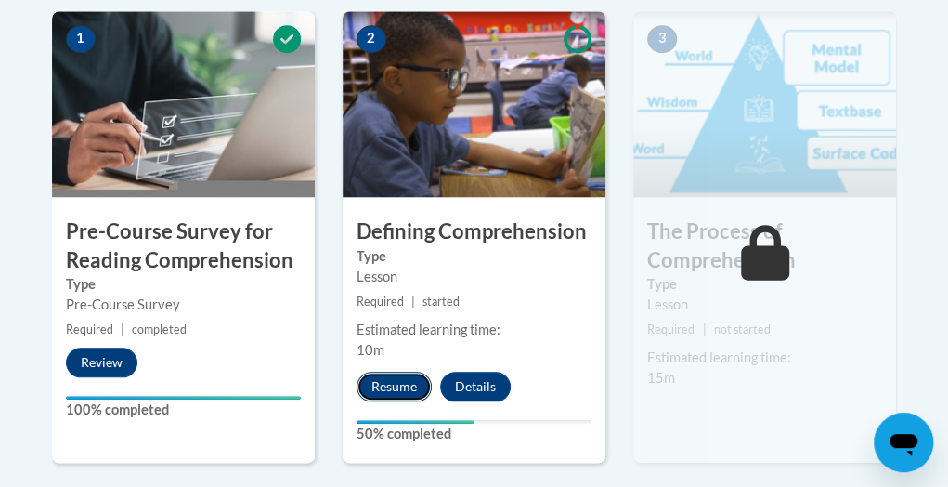
click at [392, 385] on button "Resume" at bounding box center [394, 386] width 75 height 30
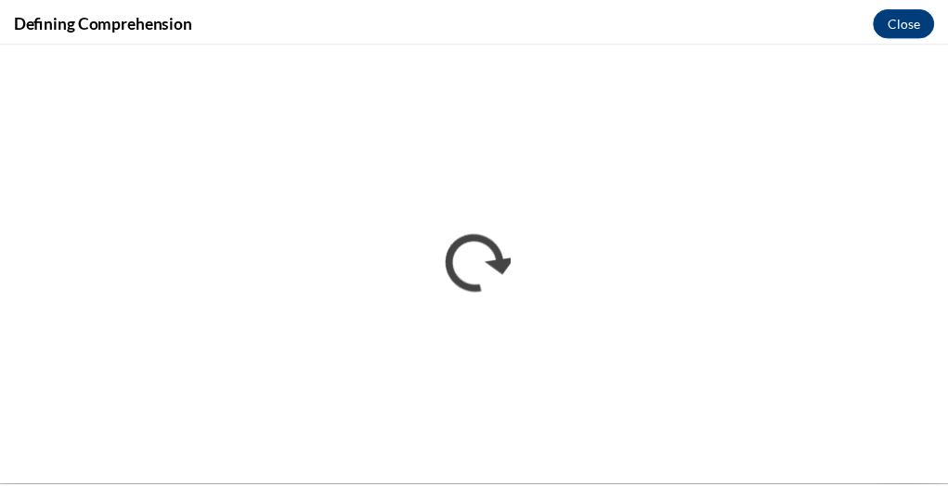
scroll to position [0, 0]
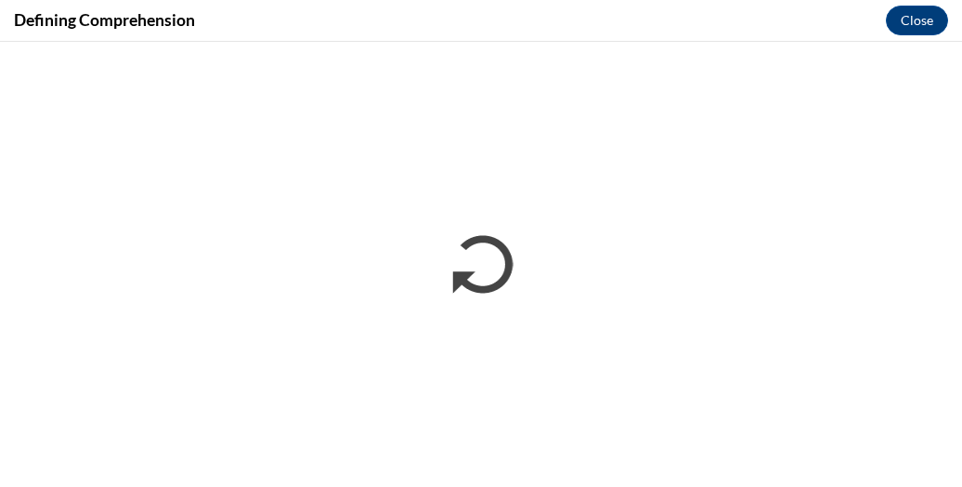
click at [460, 48] on iframe "</div></body> </html>" at bounding box center [481, 264] width 962 height 445
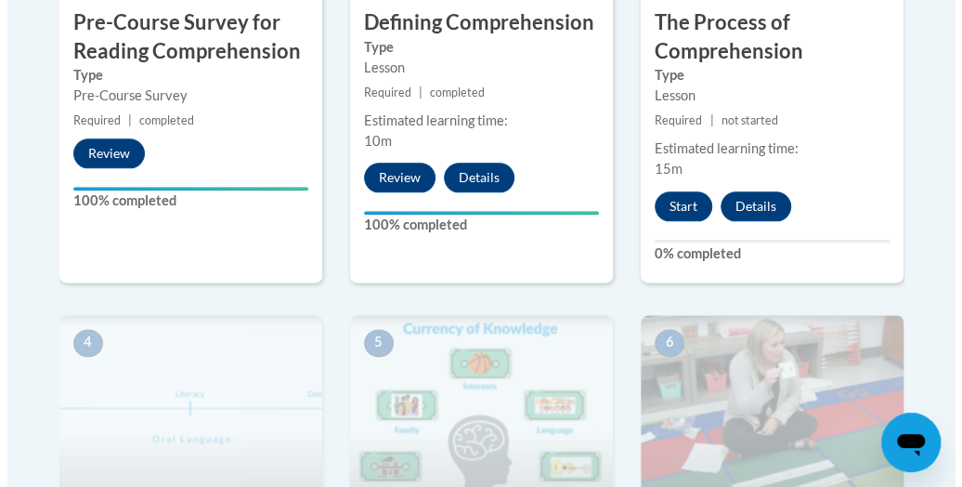
scroll to position [819, 0]
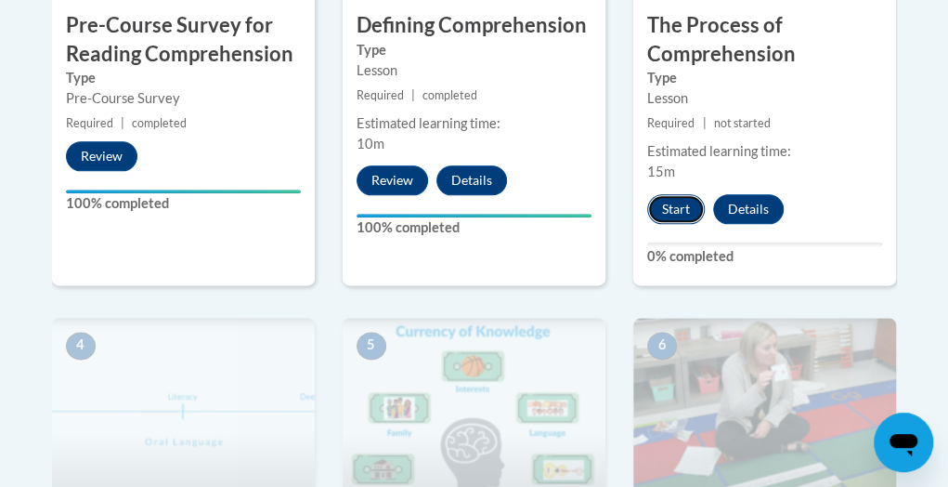
click at [682, 209] on button "Start" at bounding box center [676, 209] width 58 height 30
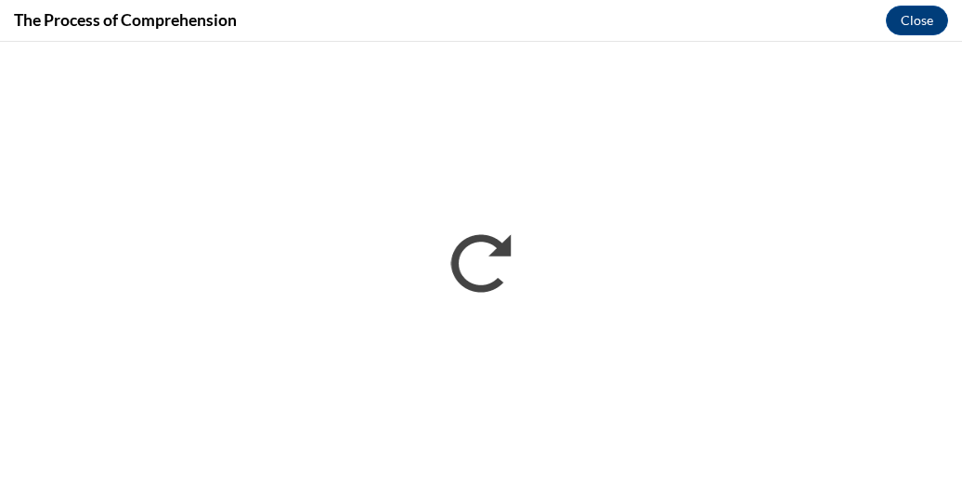
scroll to position [0, 0]
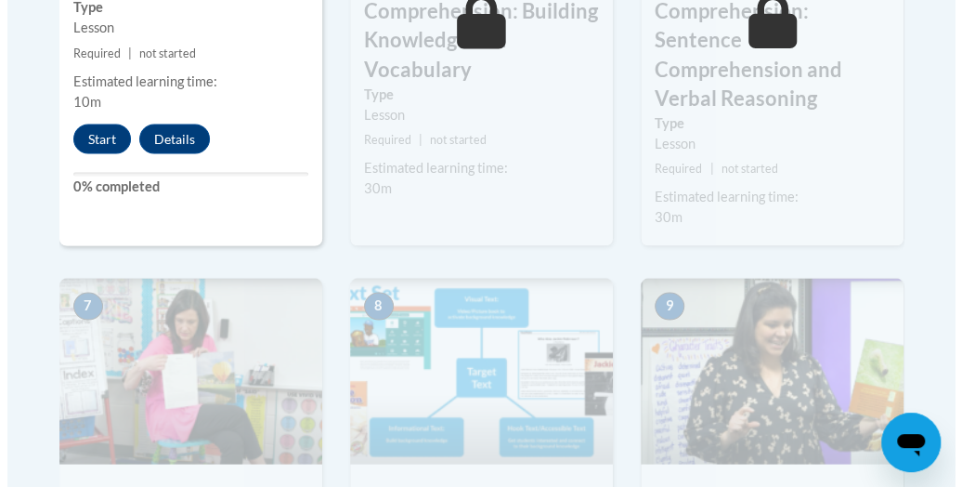
scroll to position [1372, 0]
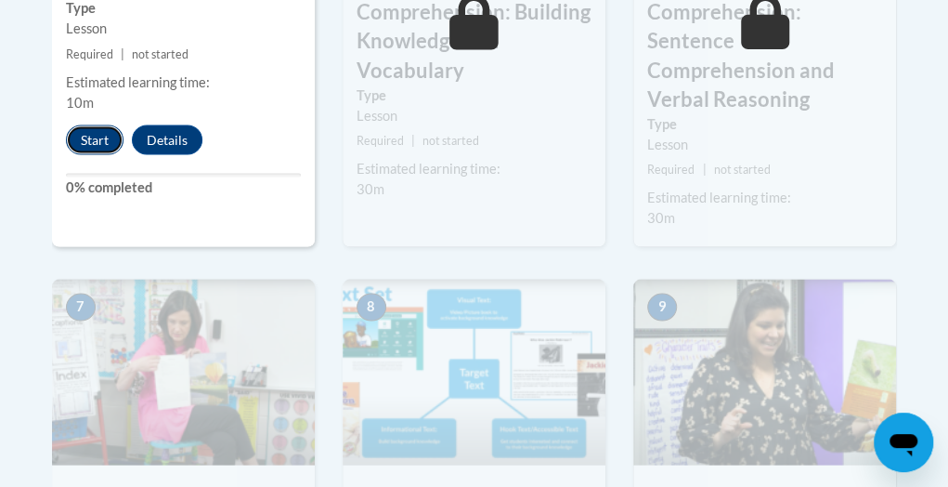
click at [84, 137] on button "Start" at bounding box center [95, 139] width 58 height 30
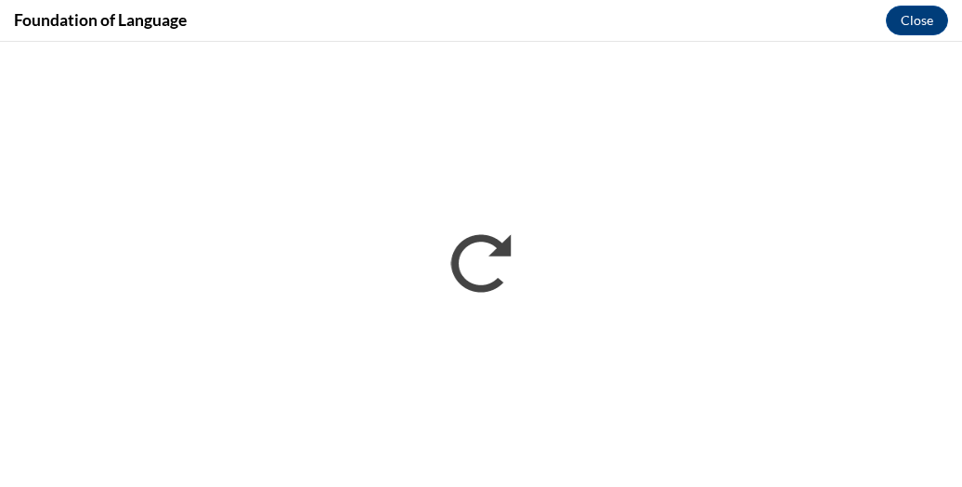
scroll to position [0, 0]
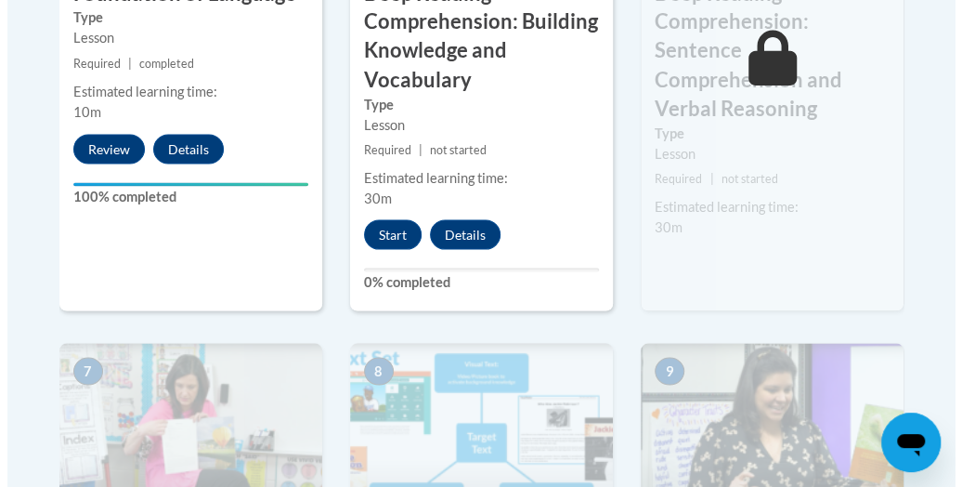
scroll to position [1364, 0]
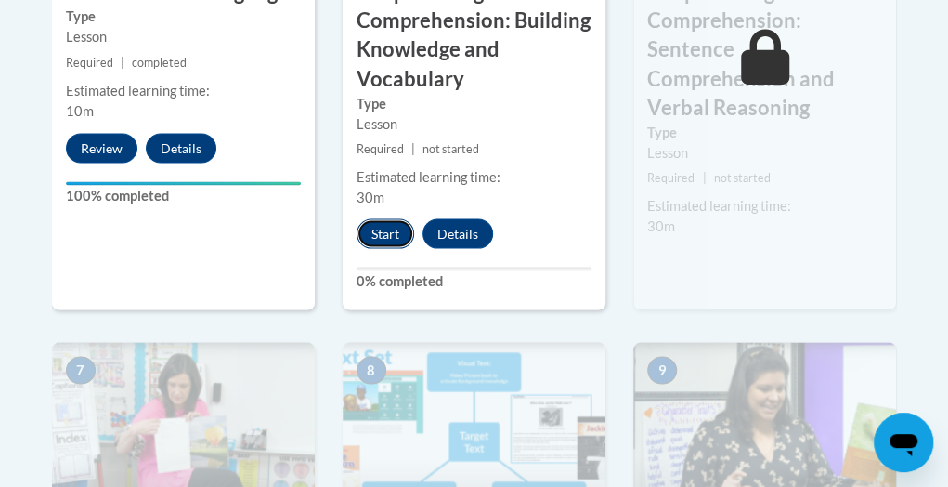
click at [390, 228] on button "Start" at bounding box center [386, 233] width 58 height 30
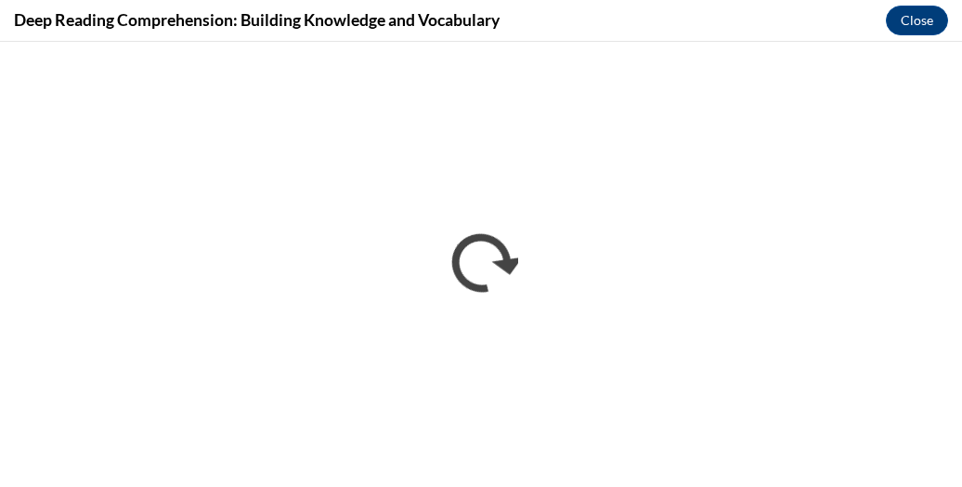
scroll to position [0, 0]
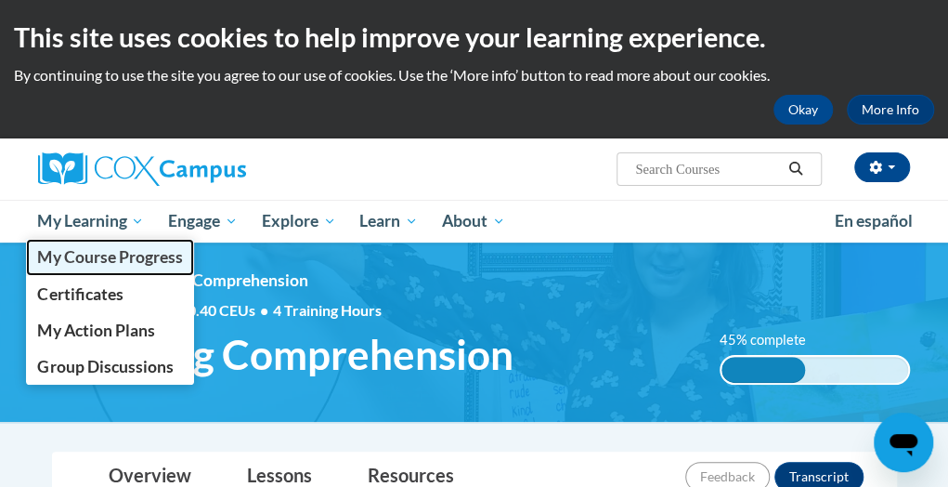
click at [113, 254] on span "My Course Progress" at bounding box center [109, 257] width 145 height 20
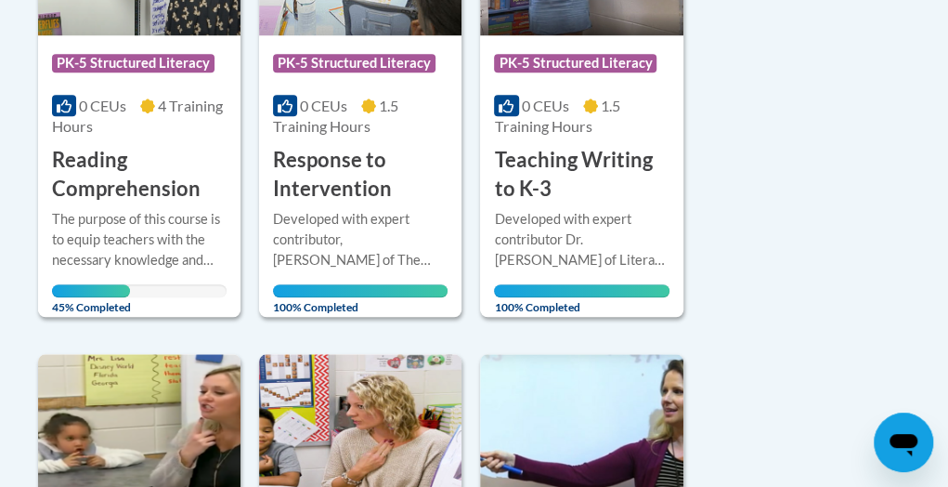
scroll to position [632, 0]
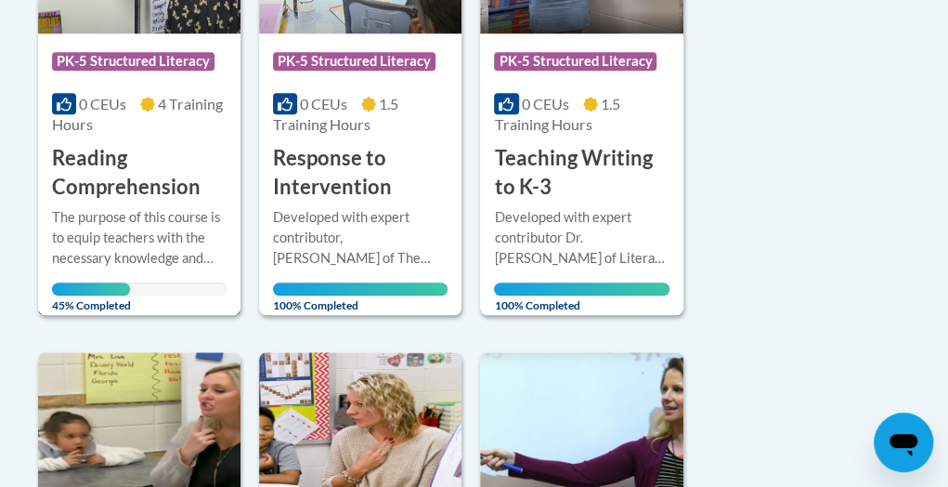
click at [134, 241] on div "The purpose of this course is to equip teachers with the necessary knowledge an…" at bounding box center [139, 237] width 175 height 61
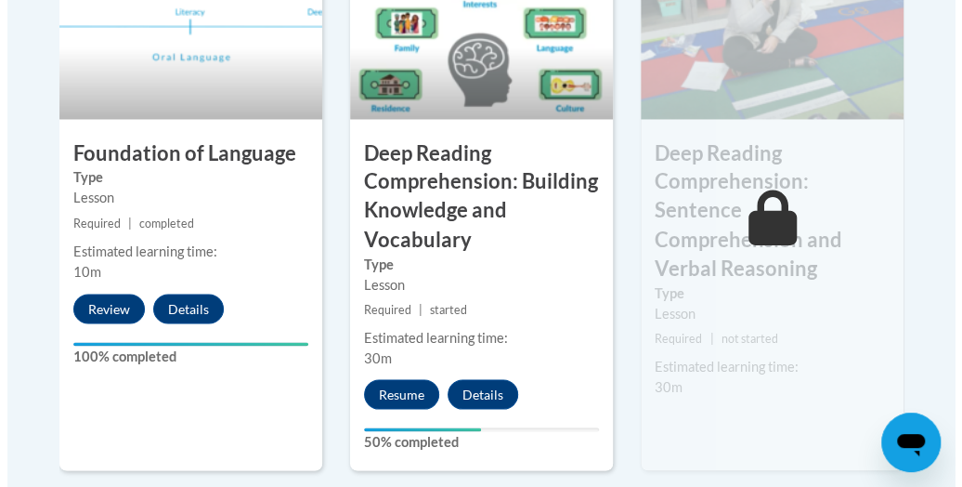
scroll to position [1210, 0]
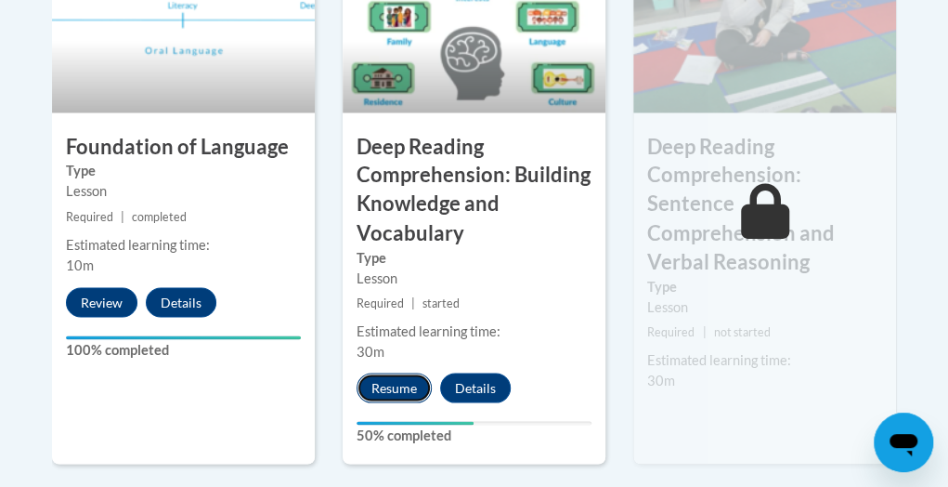
click at [401, 384] on button "Resume" at bounding box center [394, 387] width 75 height 30
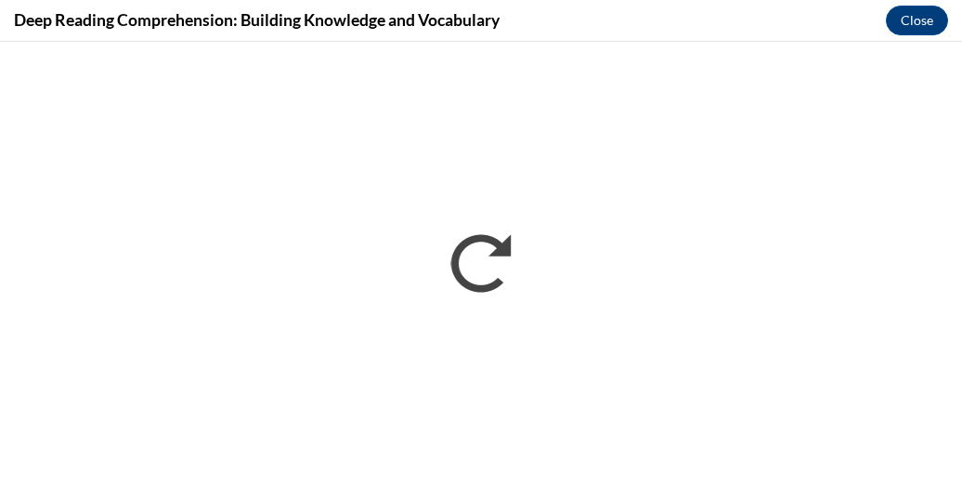
scroll to position [0, 0]
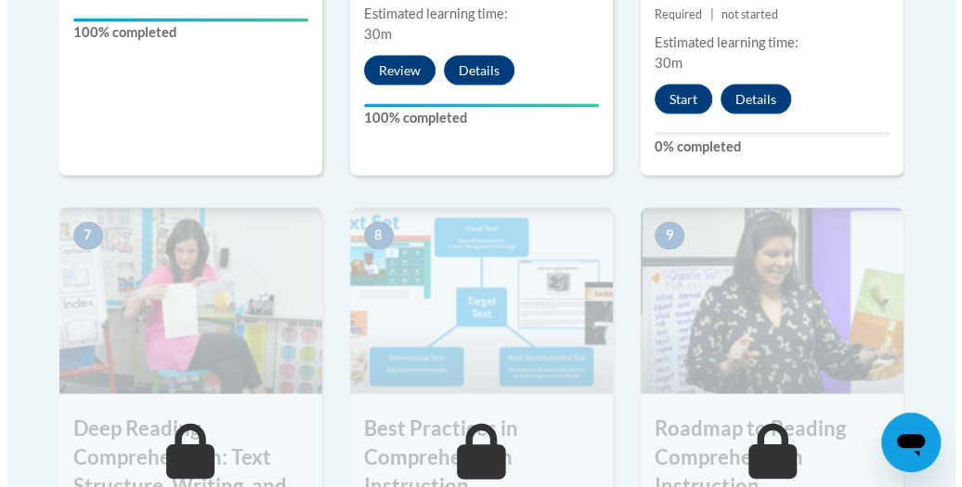
scroll to position [1529, 0]
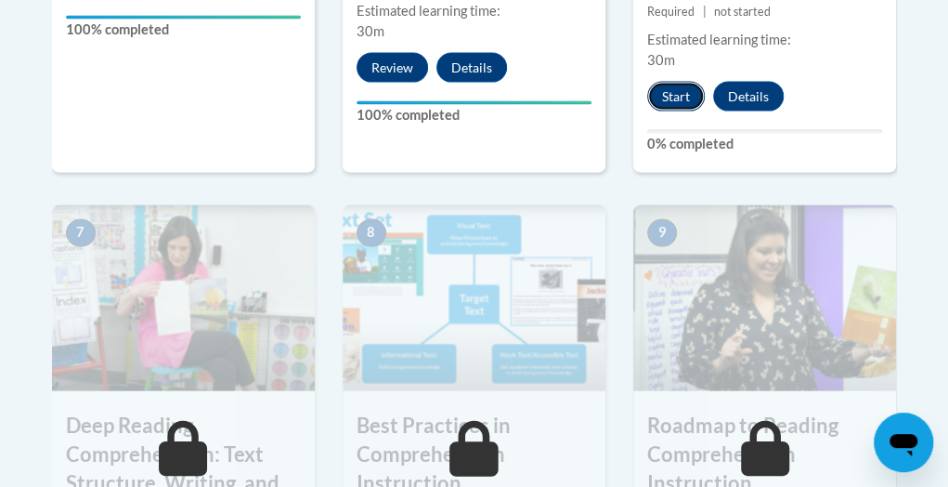
click at [671, 82] on button "Start" at bounding box center [676, 97] width 58 height 30
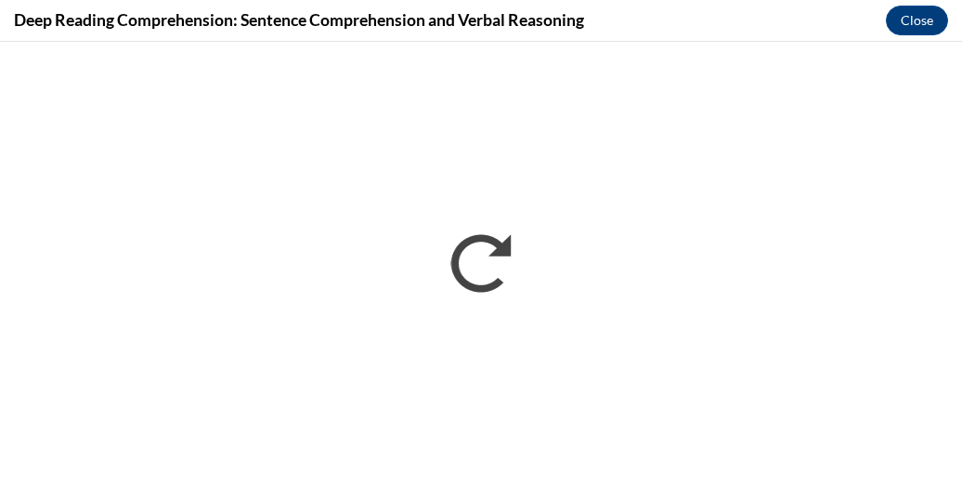
scroll to position [0, 0]
